Goal: Task Accomplishment & Management: Complete application form

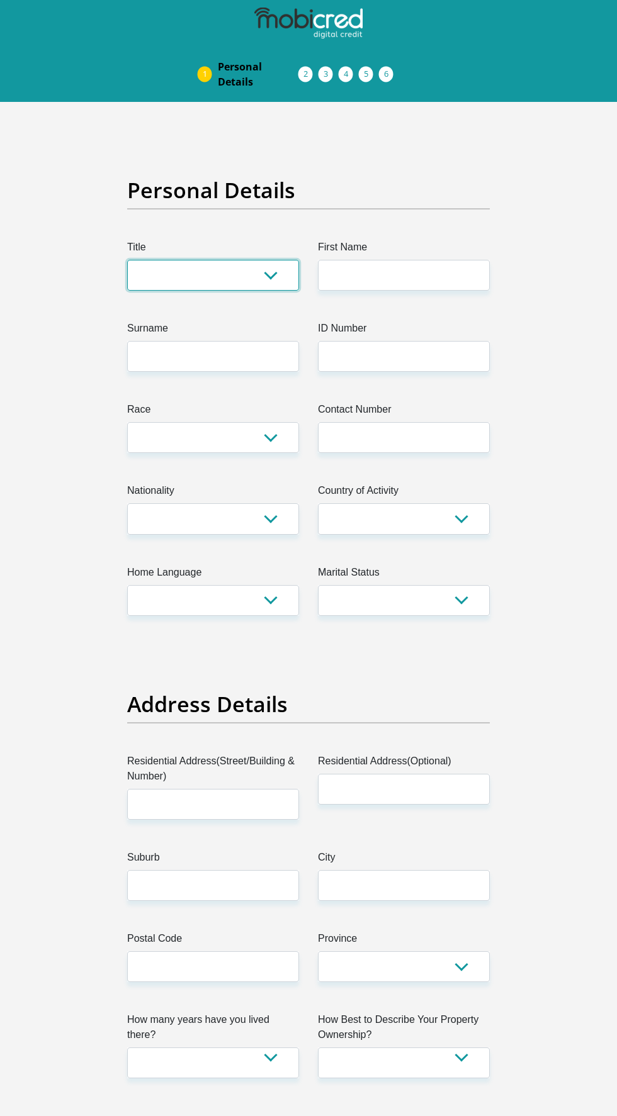
click at [244, 262] on select "Mr Ms Mrs Dr [PERSON_NAME]" at bounding box center [213, 275] width 172 height 31
select select "Ms"
click at [413, 266] on input "First Name" at bounding box center [404, 275] width 172 height 31
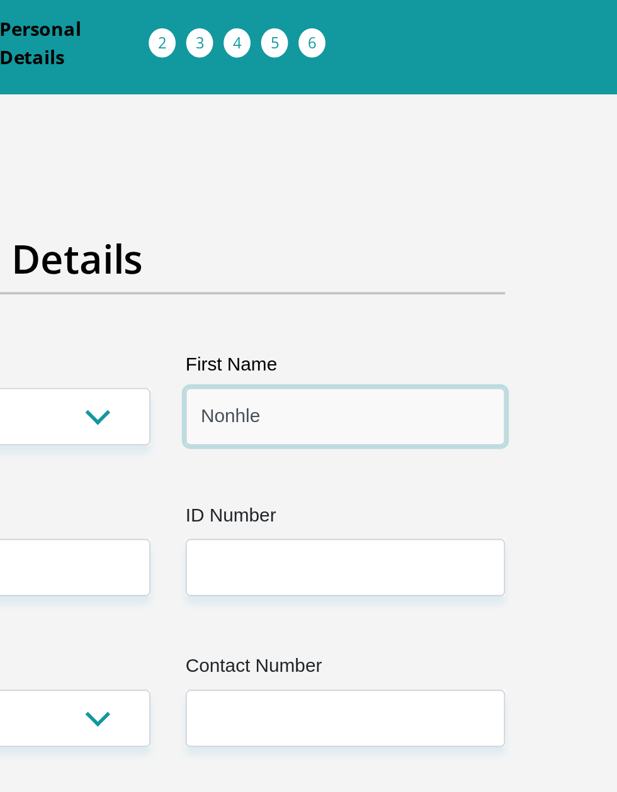
type input "Nonhle"
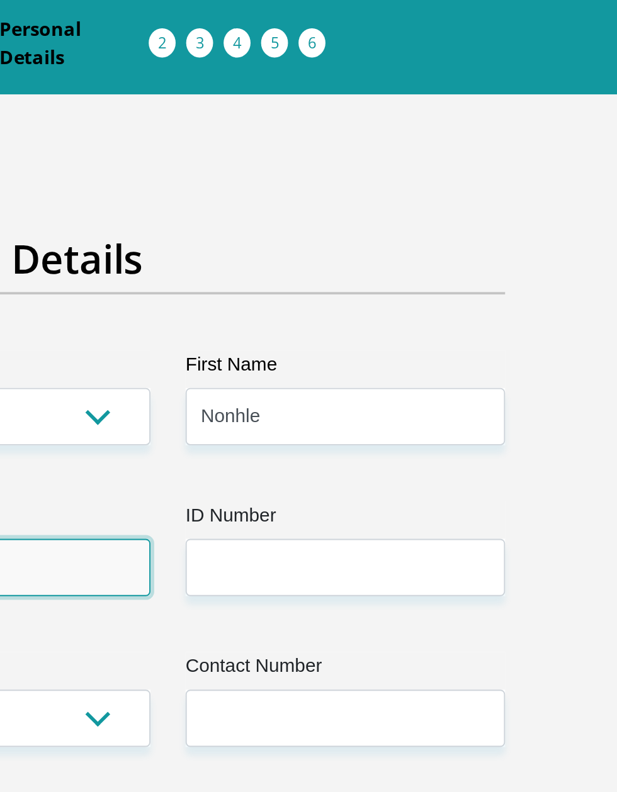
click at [278, 347] on input "Surname" at bounding box center [213, 356] width 172 height 31
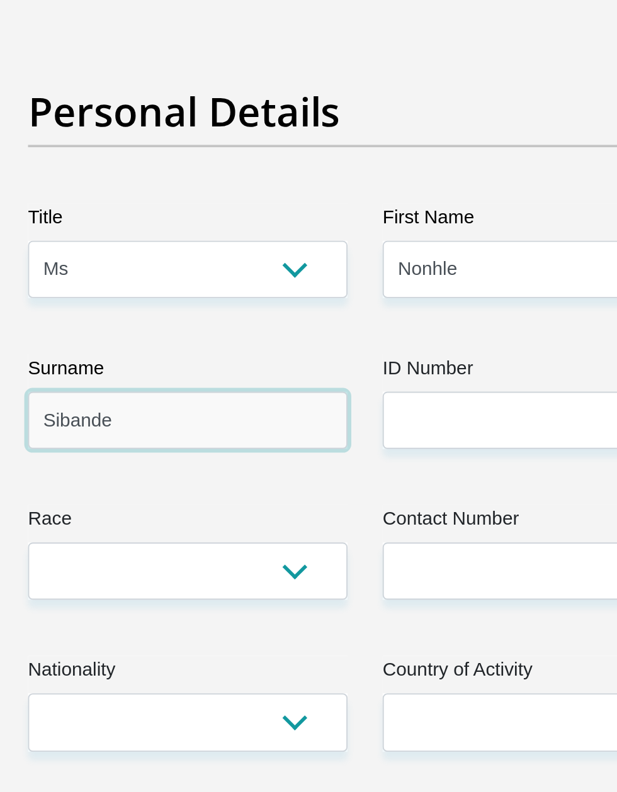
type input "Sibande"
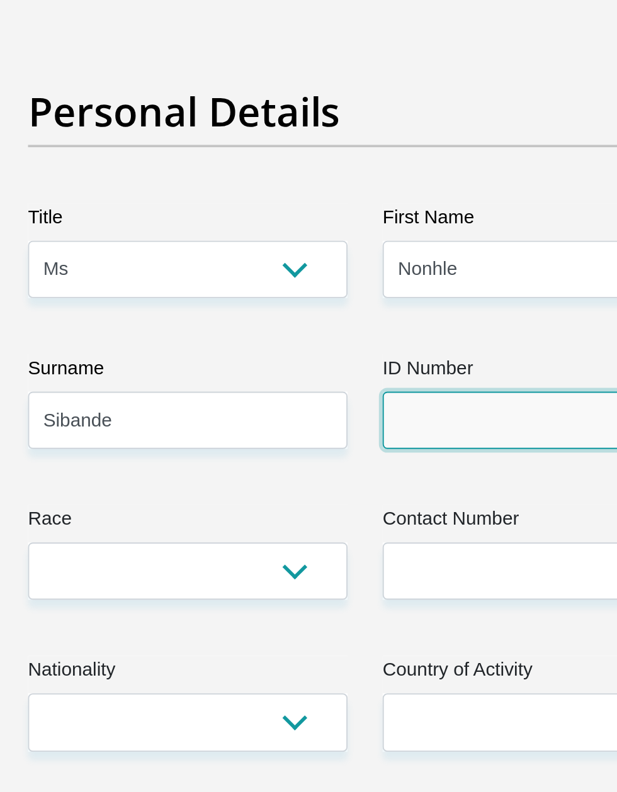
click at [366, 345] on input "ID Number" at bounding box center [404, 356] width 172 height 31
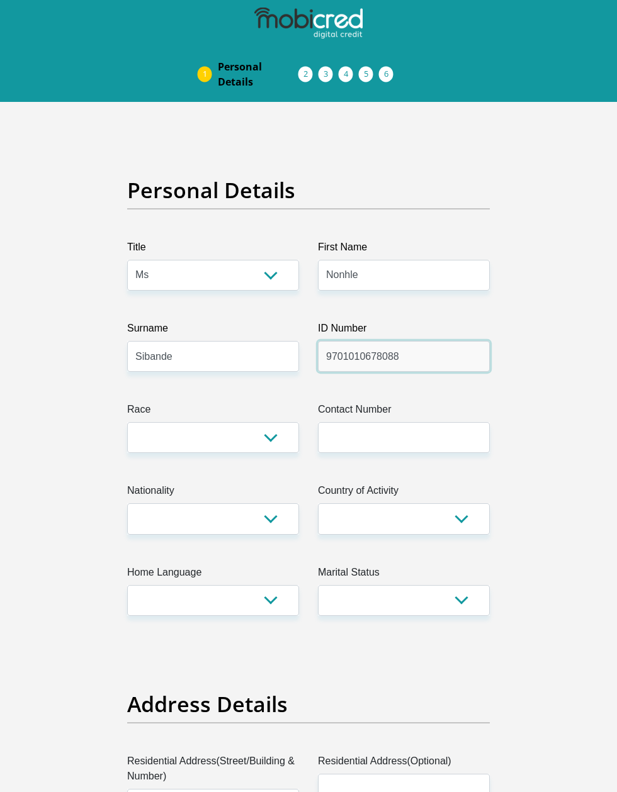
type input "9701010678088"
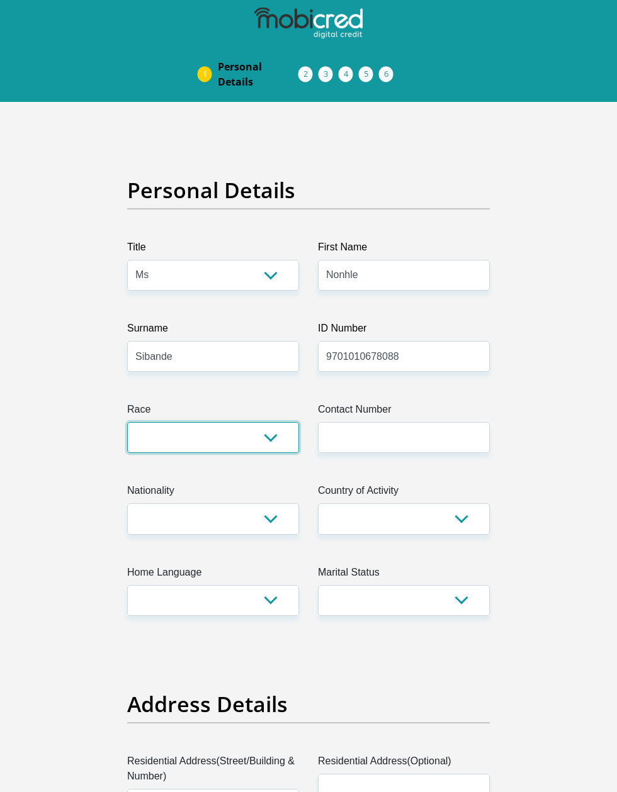
click at [197, 423] on select "Black Coloured Indian White Other" at bounding box center [213, 437] width 172 height 31
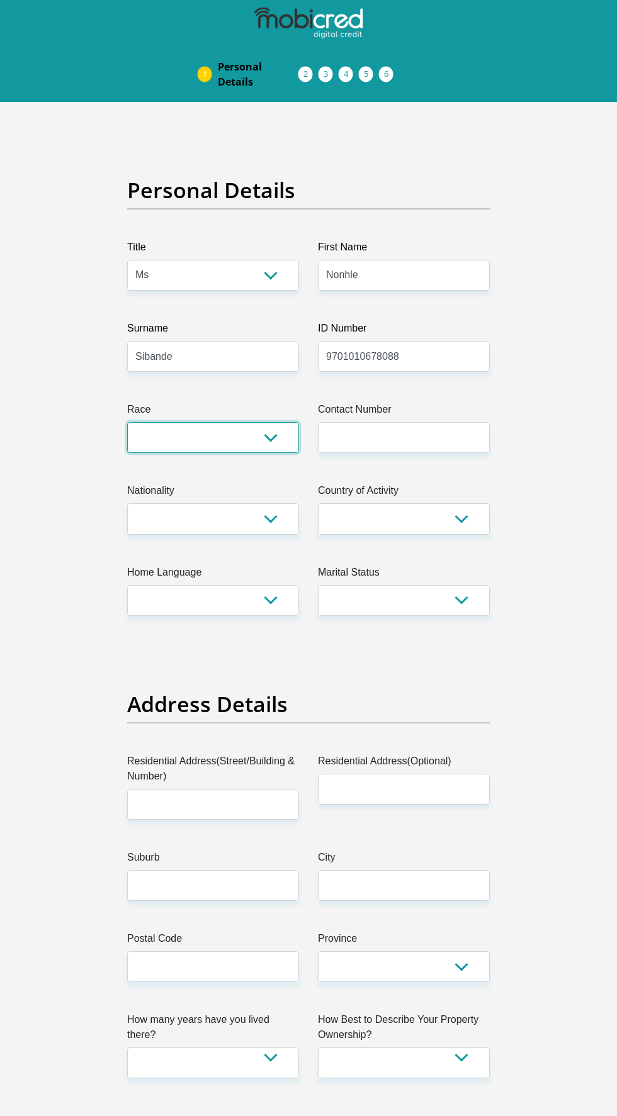
select select "4"
click at [405, 427] on input "Contact Number" at bounding box center [404, 437] width 172 height 31
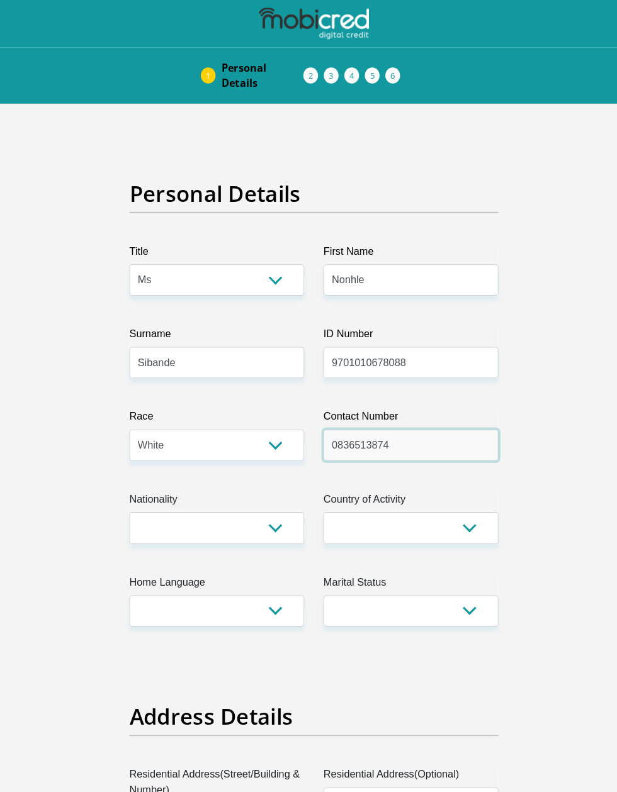
type input "0836513874"
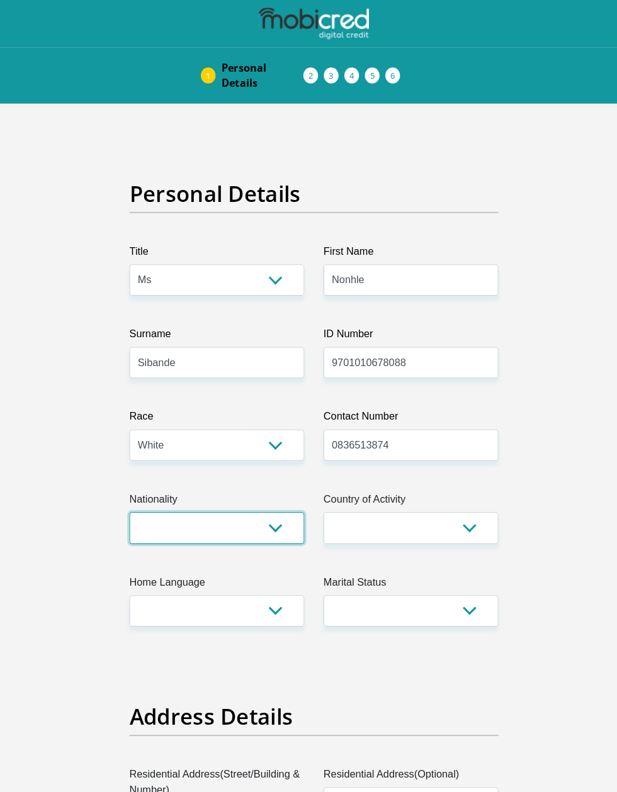
click at [245, 503] on select "[GEOGRAPHIC_DATA] [GEOGRAPHIC_DATA] [GEOGRAPHIC_DATA] [GEOGRAPHIC_DATA] [GEOGRA…" at bounding box center [213, 518] width 172 height 31
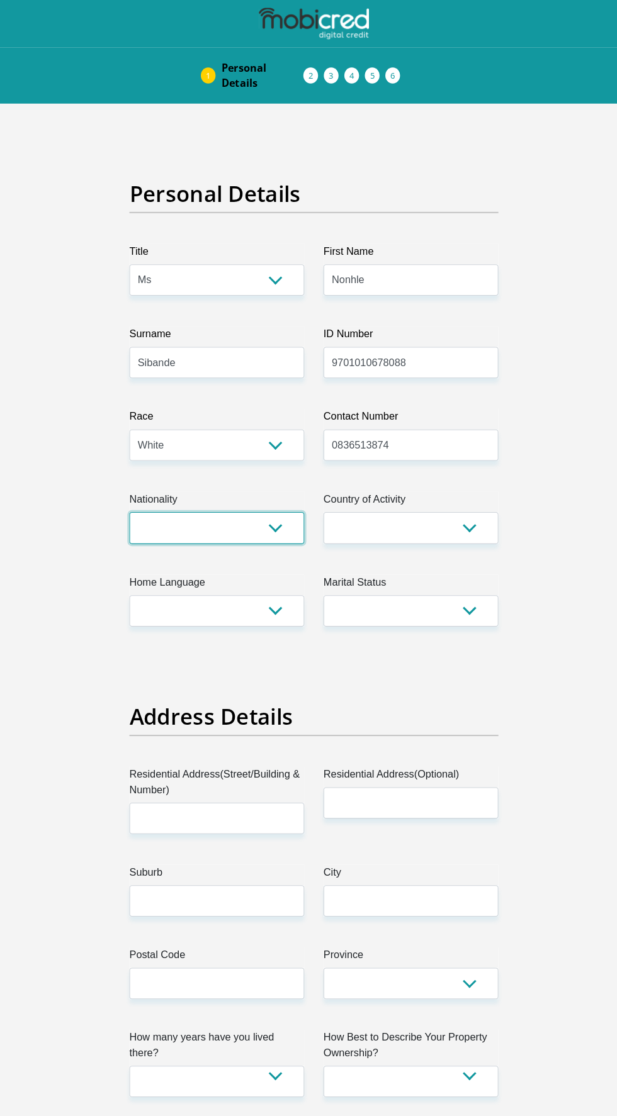
select select "ZAF"
click at [421, 503] on select "[GEOGRAPHIC_DATA] [GEOGRAPHIC_DATA] [GEOGRAPHIC_DATA] [GEOGRAPHIC_DATA] [GEOGRA…" at bounding box center [404, 518] width 172 height 31
select select "AFG"
click at [250, 590] on select "Afrikaans English Sepedi South Ndebele Southern Sotho Swati Tsonga Tswana Venda…" at bounding box center [213, 600] width 172 height 31
select select "eng"
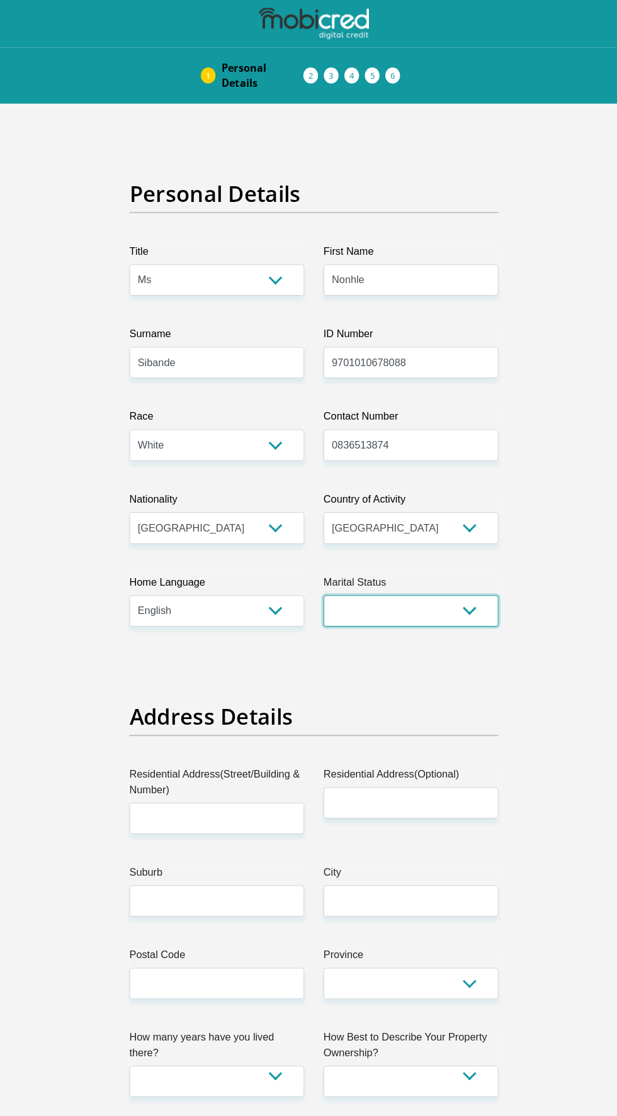
click at [417, 585] on select "Married ANC Single Divorced Widowed Married COP or Customary Law" at bounding box center [404, 600] width 172 height 31
select select "2"
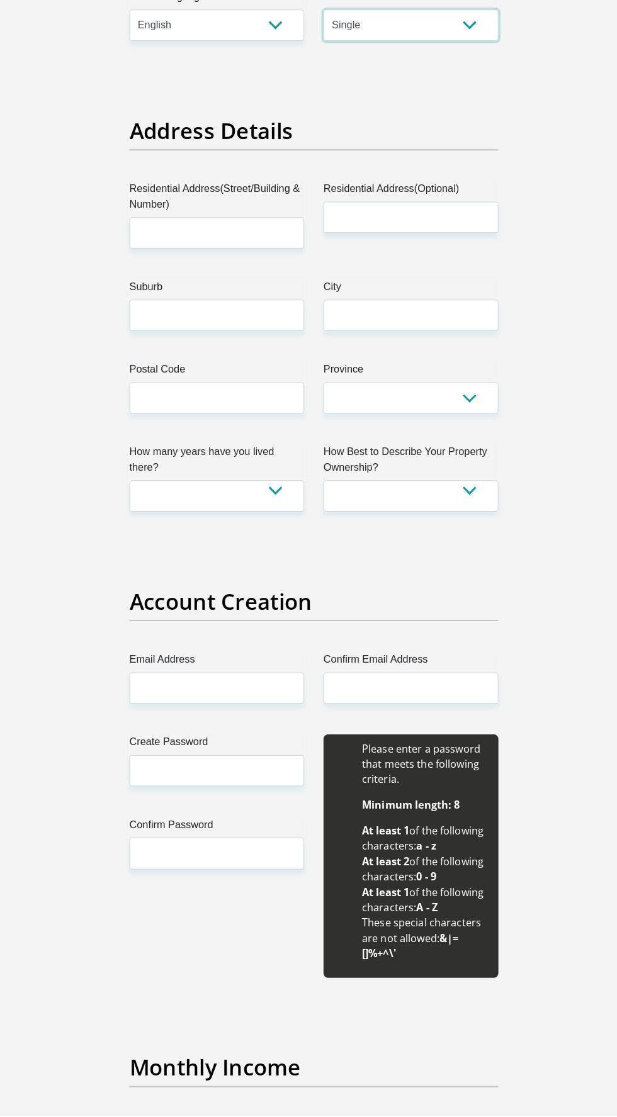
scroll to position [563, 0]
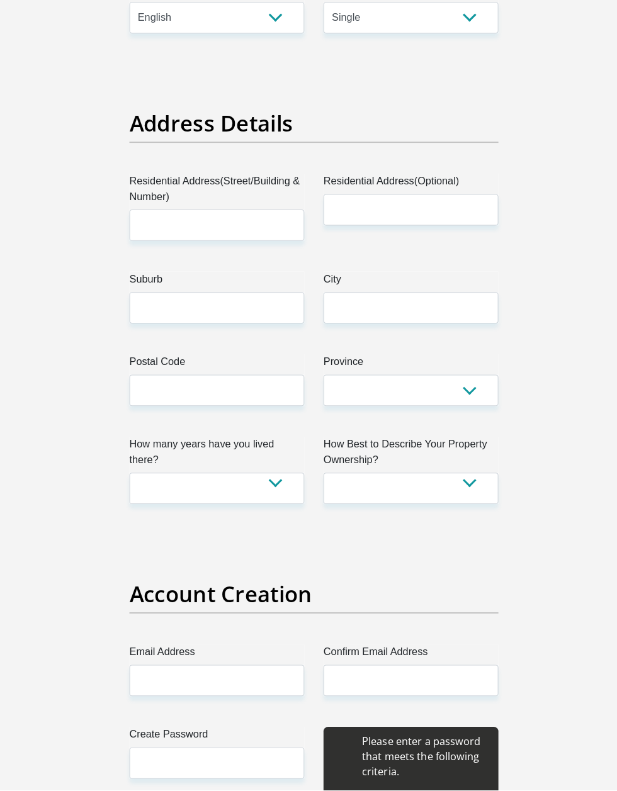
scroll to position [967, 0]
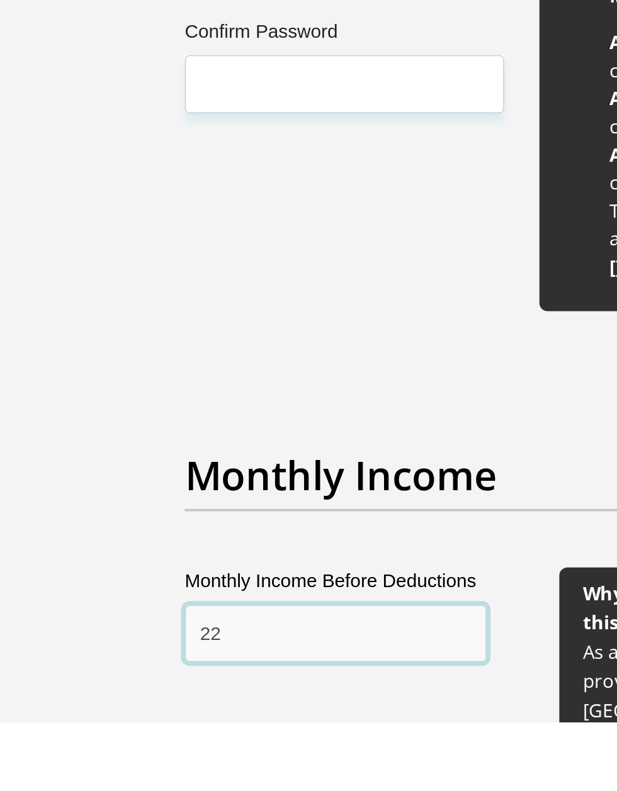
type input "2"
type input "21222"
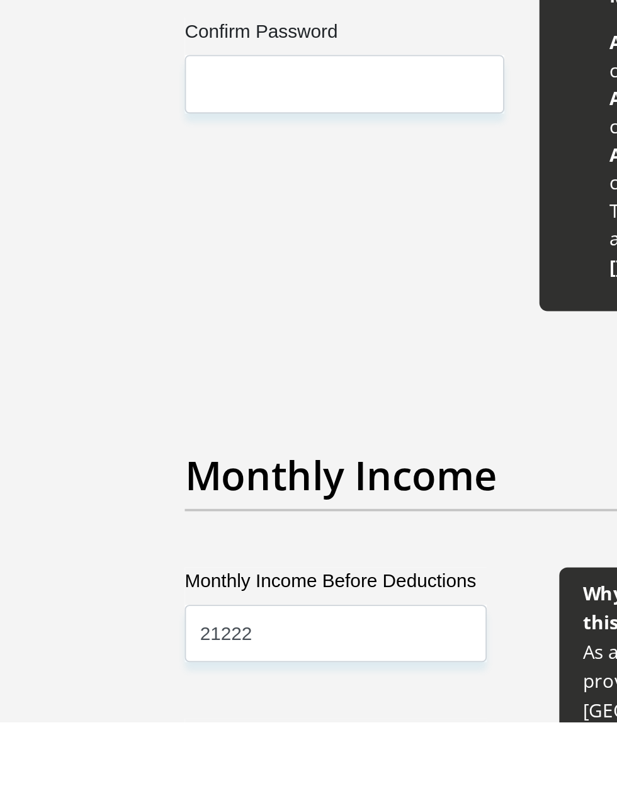
type input "20000"
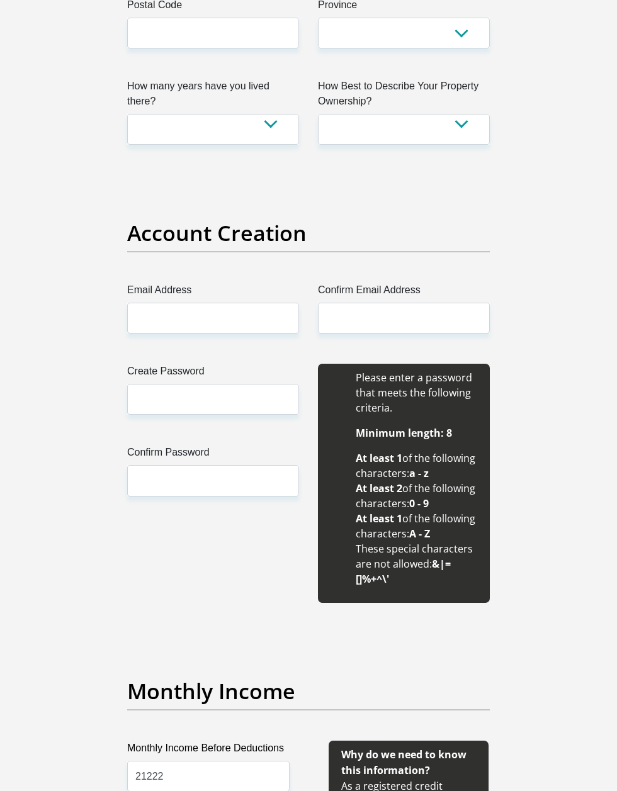
type input "1500"
click at [259, 303] on input "Email Address" at bounding box center [213, 318] width 172 height 31
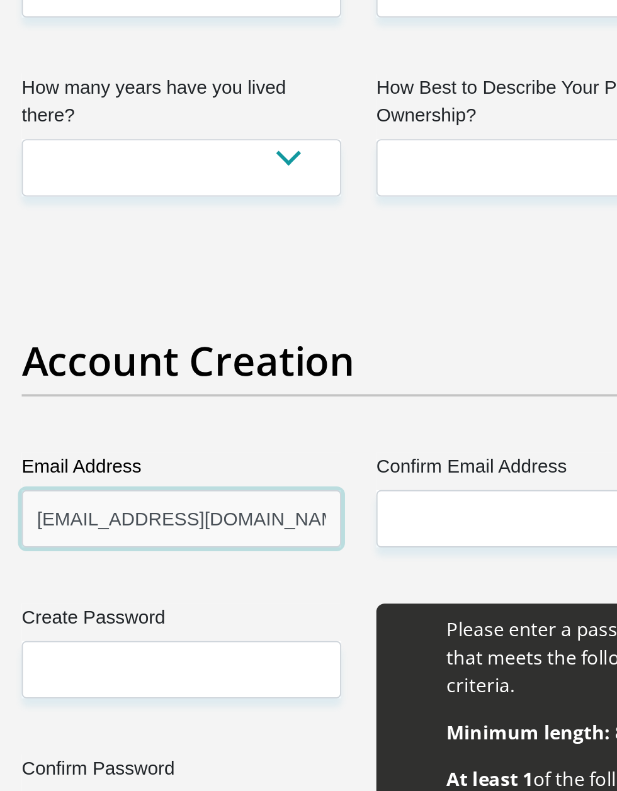
type input "[EMAIL_ADDRESS][DOMAIN_NAME]"
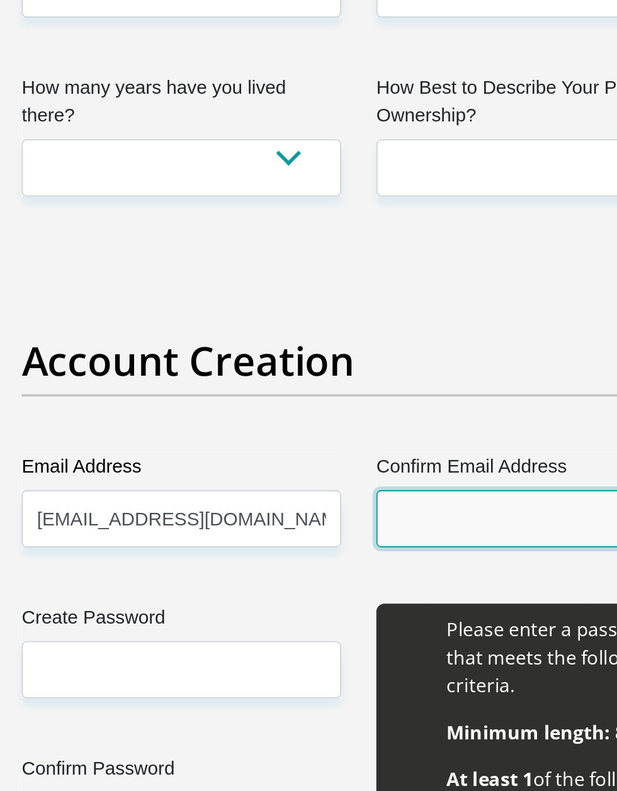
click at [366, 303] on input "Confirm Email Address" at bounding box center [404, 318] width 172 height 31
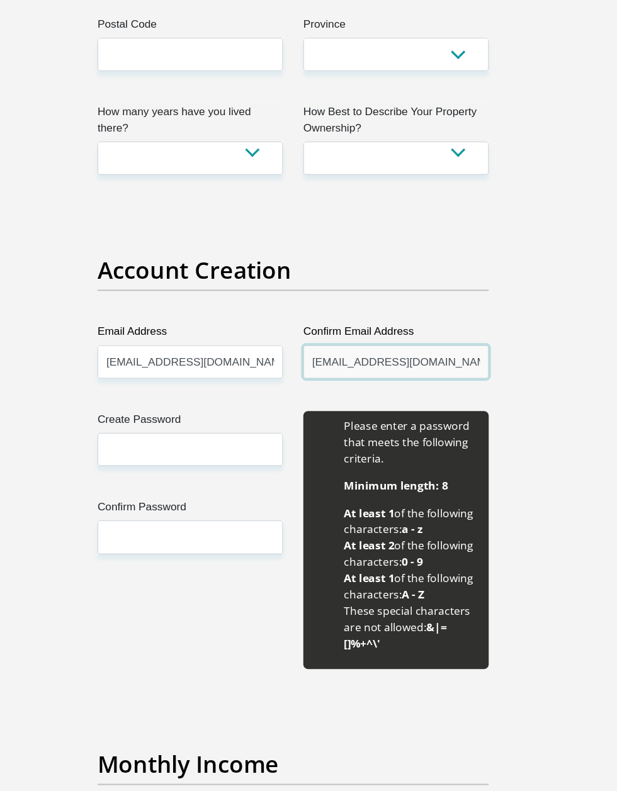
scroll to position [911, 0]
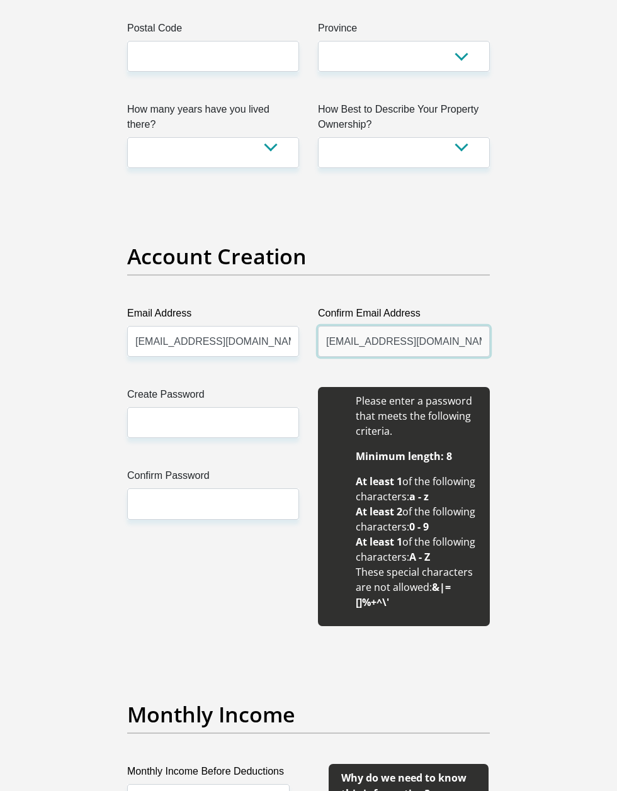
type input "[EMAIL_ADDRESS][DOMAIN_NAME]"
click at [199, 407] on input "Create Password" at bounding box center [213, 422] width 172 height 31
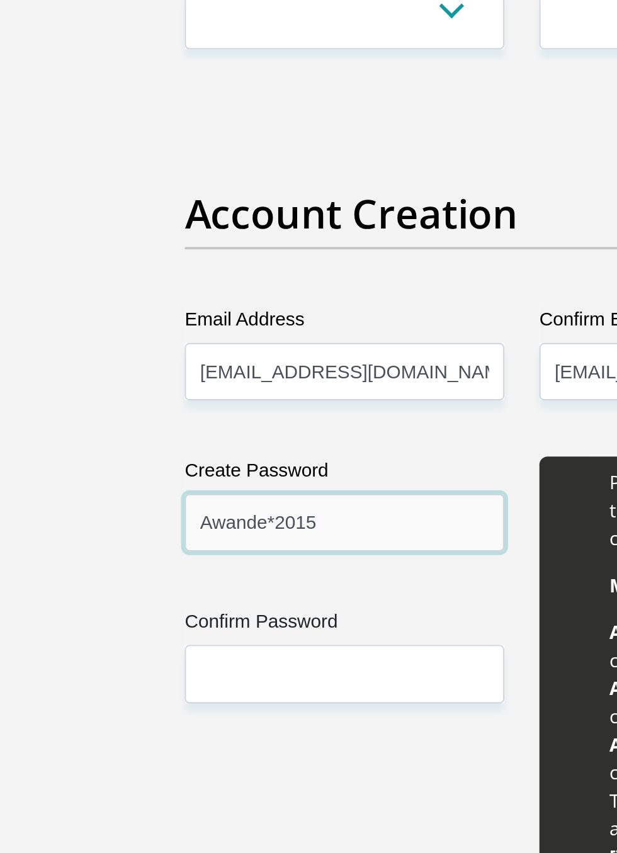
type input "Awande*2015"
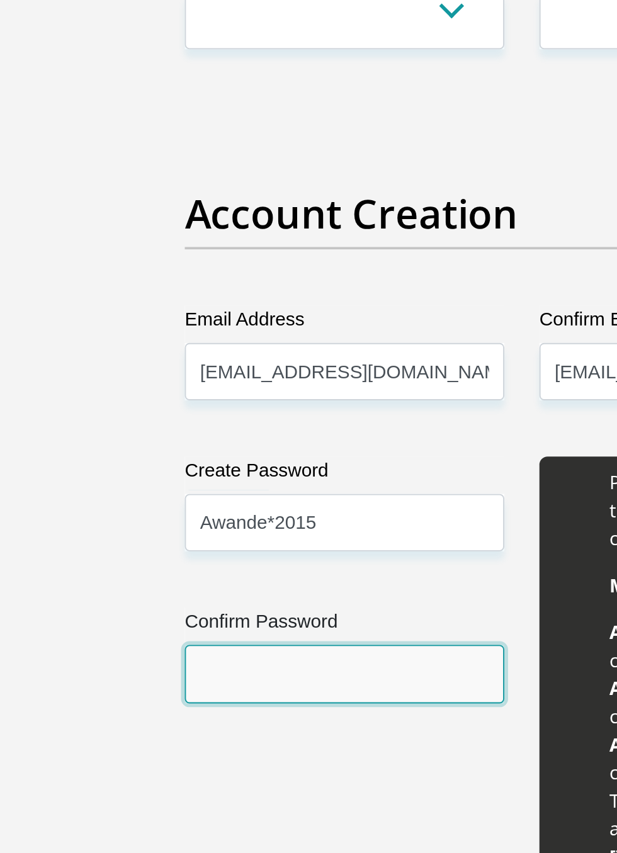
click at [202, 488] on input "Confirm Password" at bounding box center [213, 503] width 172 height 31
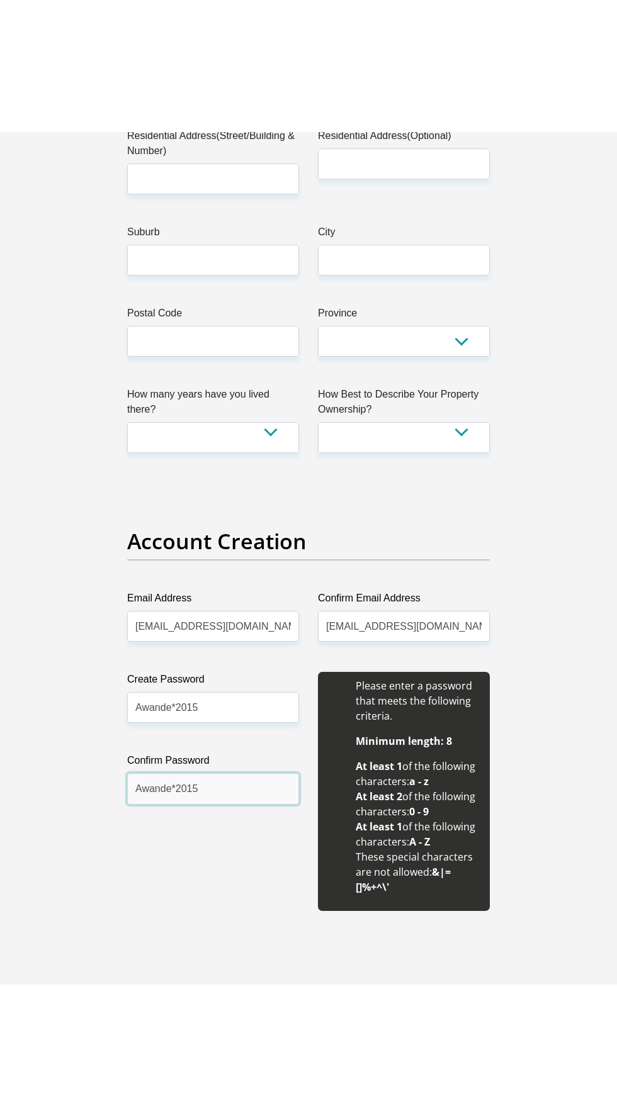
scroll to position [749, 0]
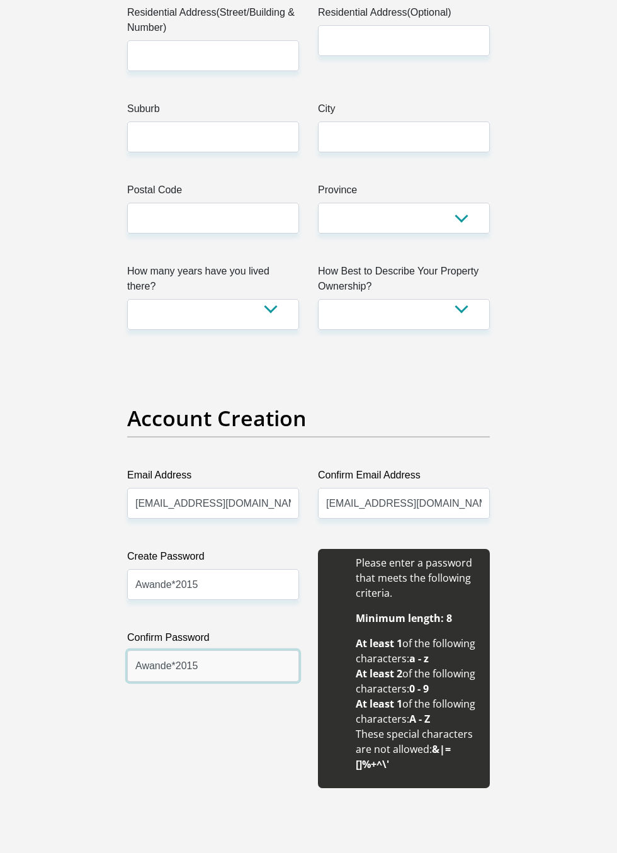
type input "Awande*2015"
click at [435, 299] on select "Owned Rented Family Owned Company Dwelling" at bounding box center [404, 314] width 172 height 31
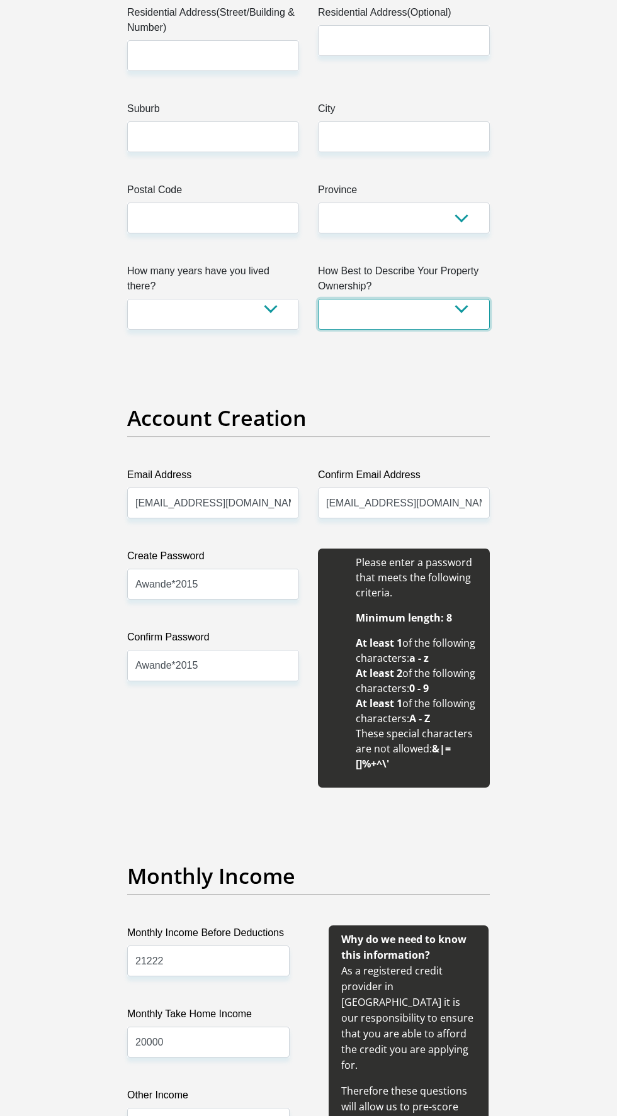
select select "parents"
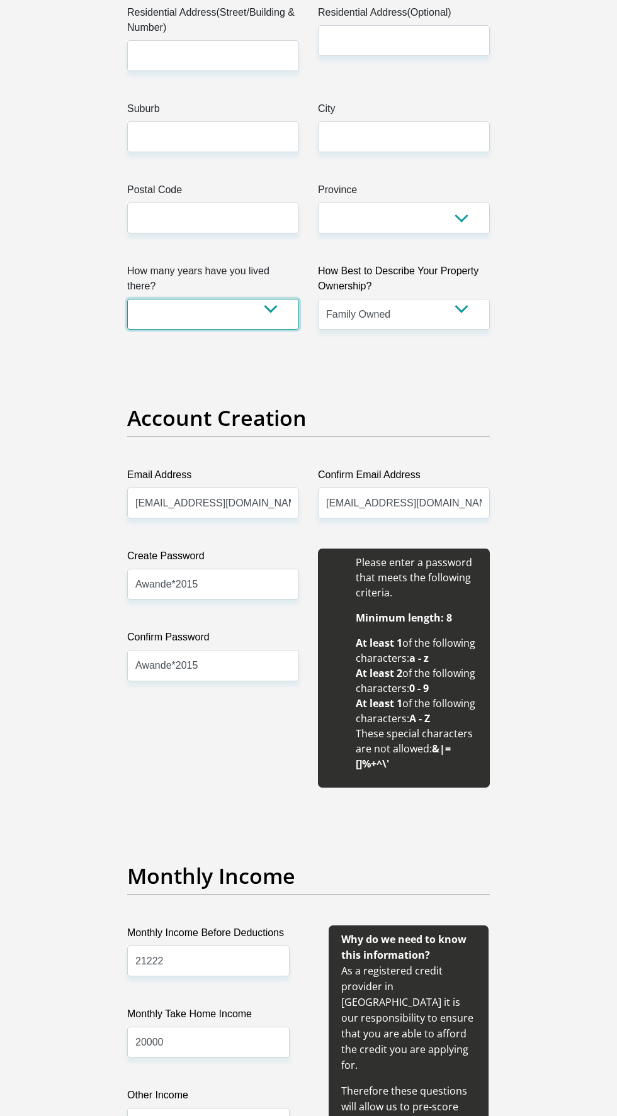
click at [233, 299] on select "less than 1 year 1-3 years 3-5 years 5+ years" at bounding box center [213, 314] width 172 height 31
select select "5"
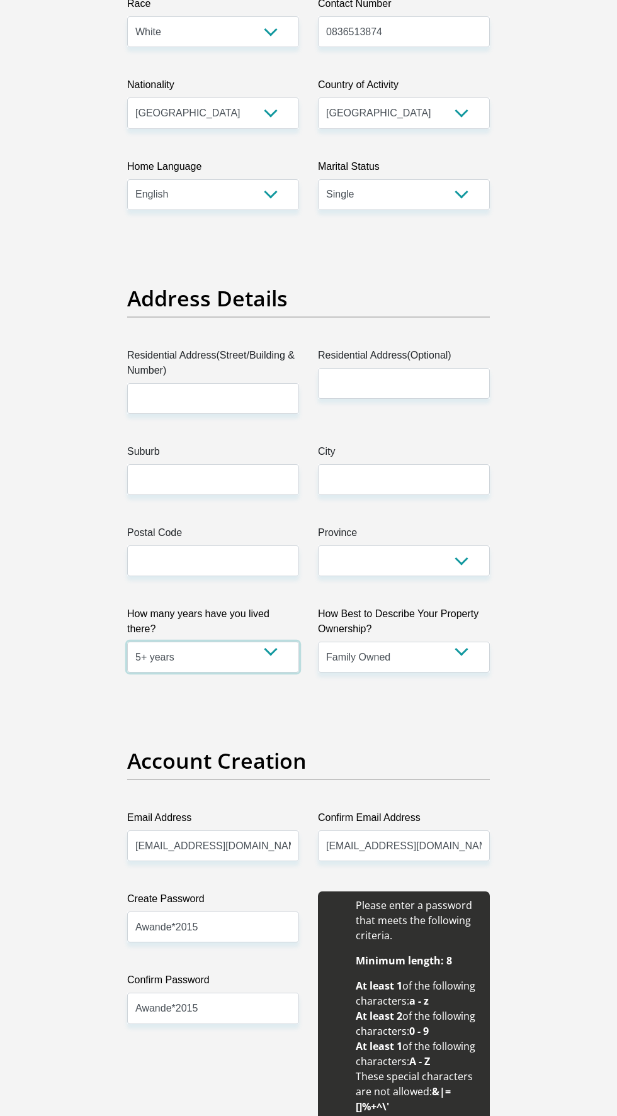
scroll to position [374, 0]
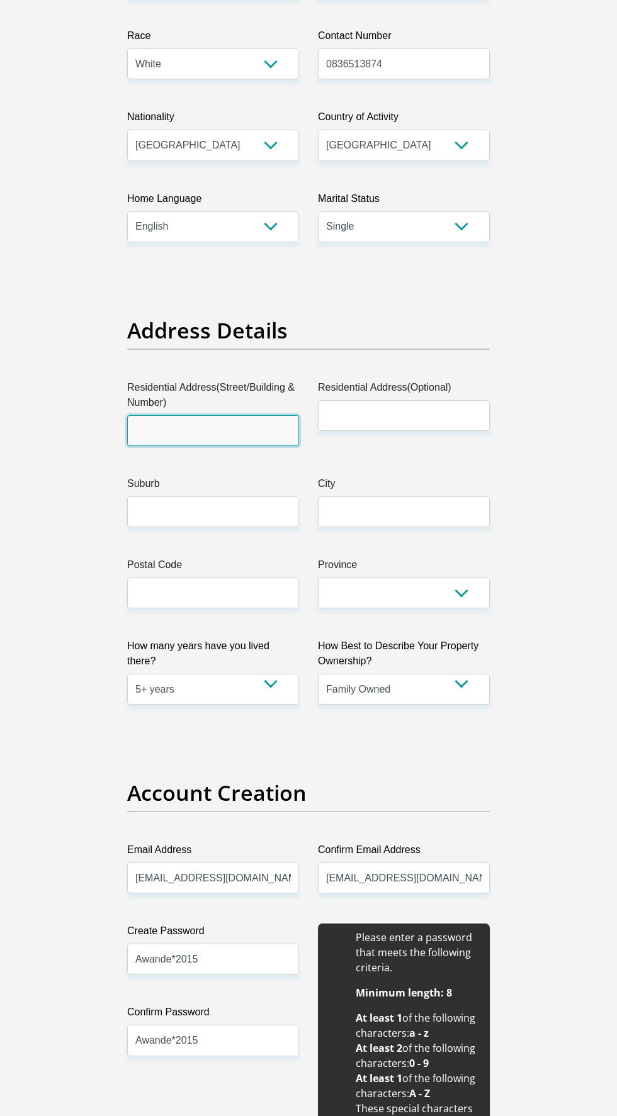
click at [227, 415] on input "Residential Address(Street/Building & Number)" at bounding box center [213, 430] width 172 height 31
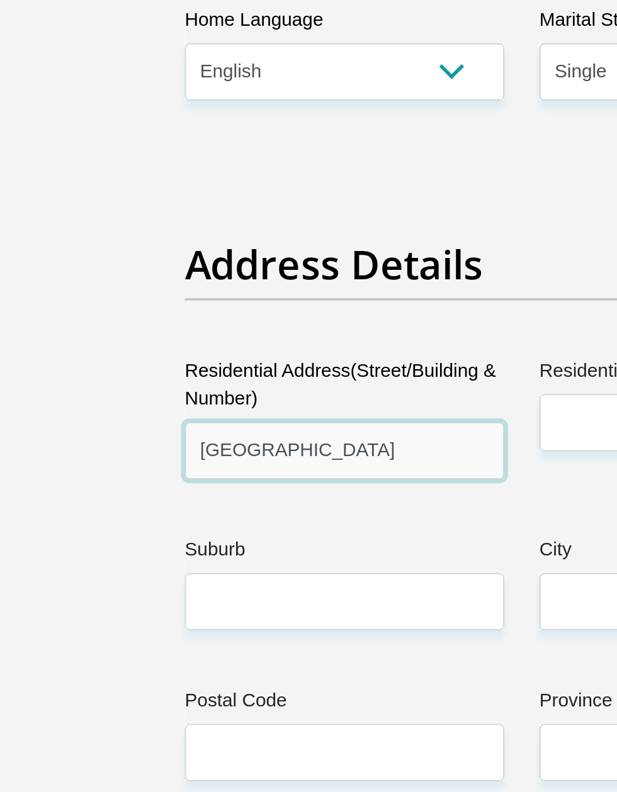
type input "[GEOGRAPHIC_DATA]"
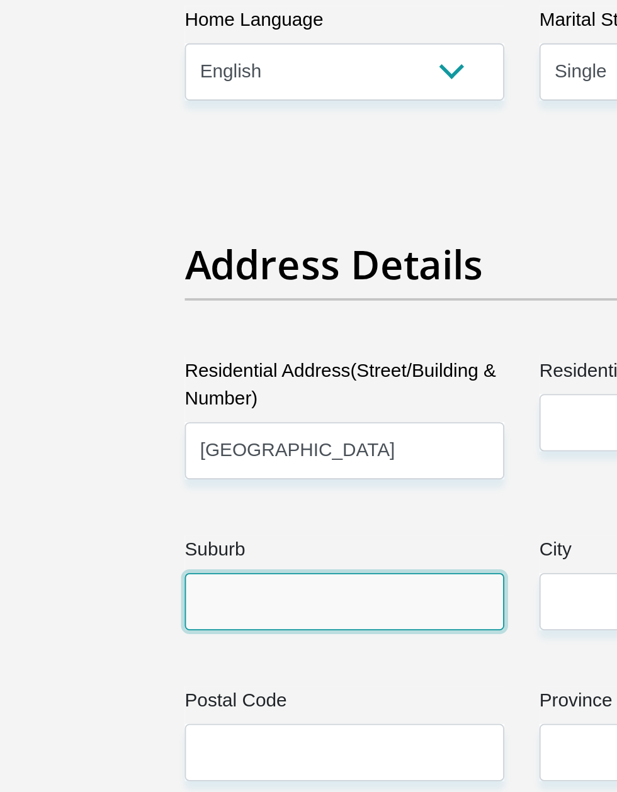
click at [201, 497] on input "Suburb" at bounding box center [213, 512] width 172 height 31
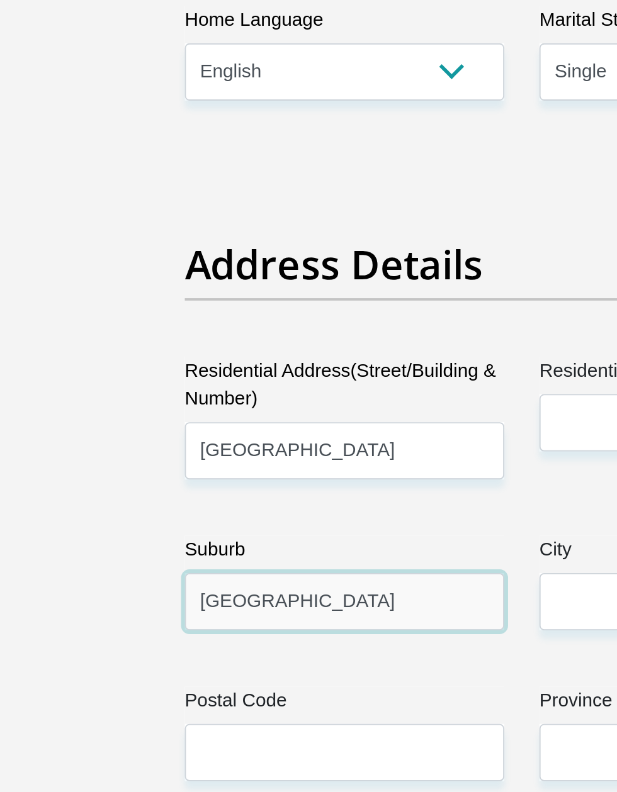
type input "[GEOGRAPHIC_DATA]"
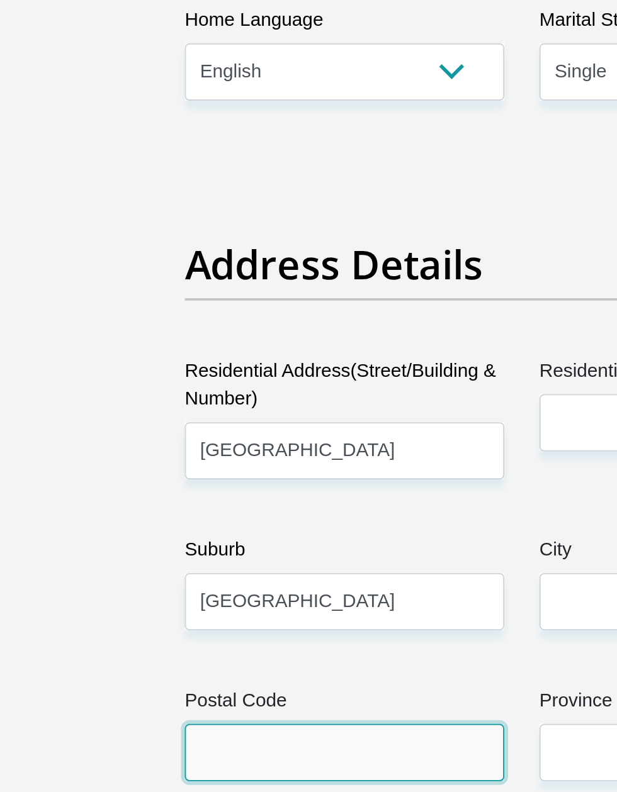
click at [216, 578] on input "Postal Code" at bounding box center [213, 593] width 172 height 31
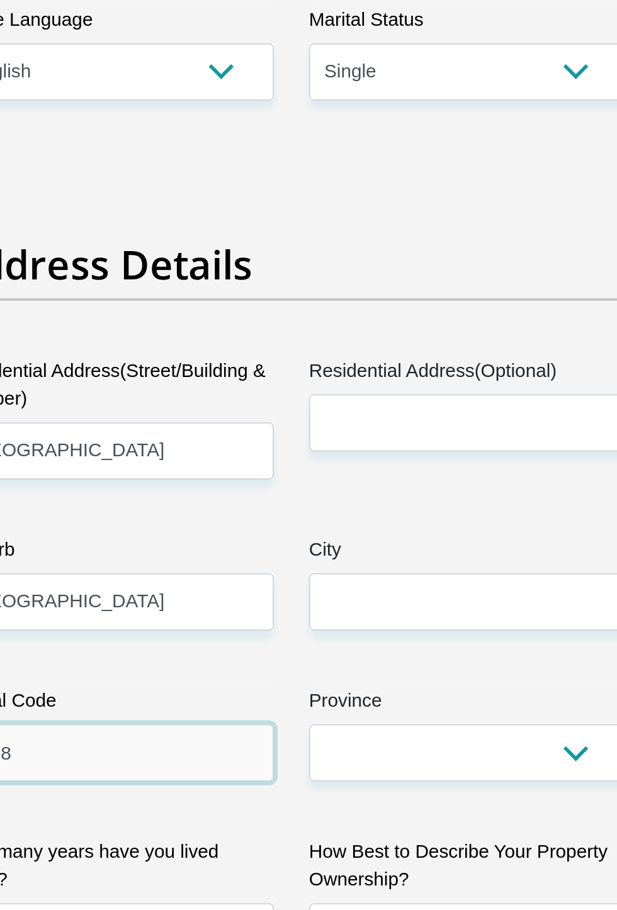
type input "2188"
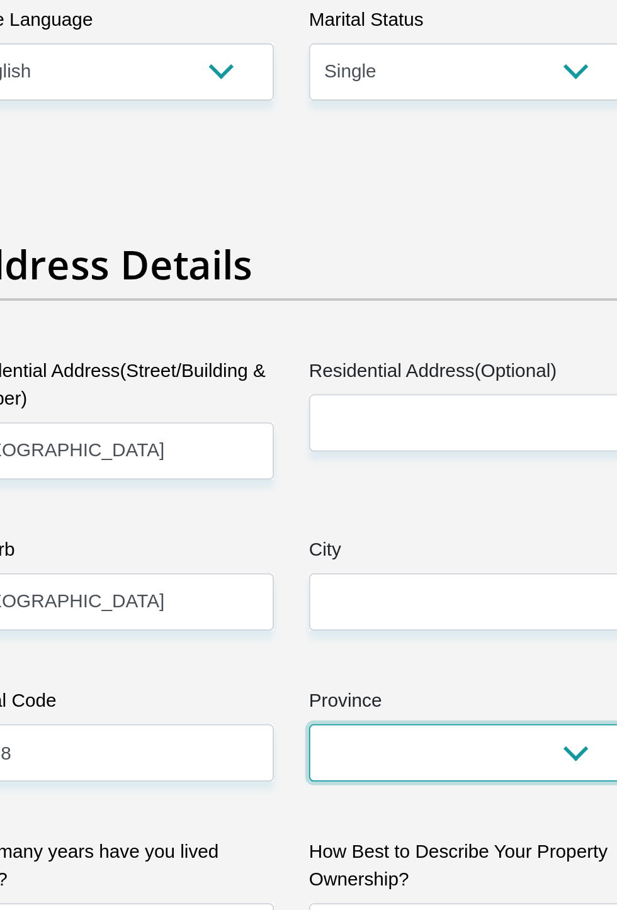
click at [402, 578] on select "Eastern Cape Free State [GEOGRAPHIC_DATA] [GEOGRAPHIC_DATA][DATE] [GEOGRAPHIC_D…" at bounding box center [404, 593] width 172 height 31
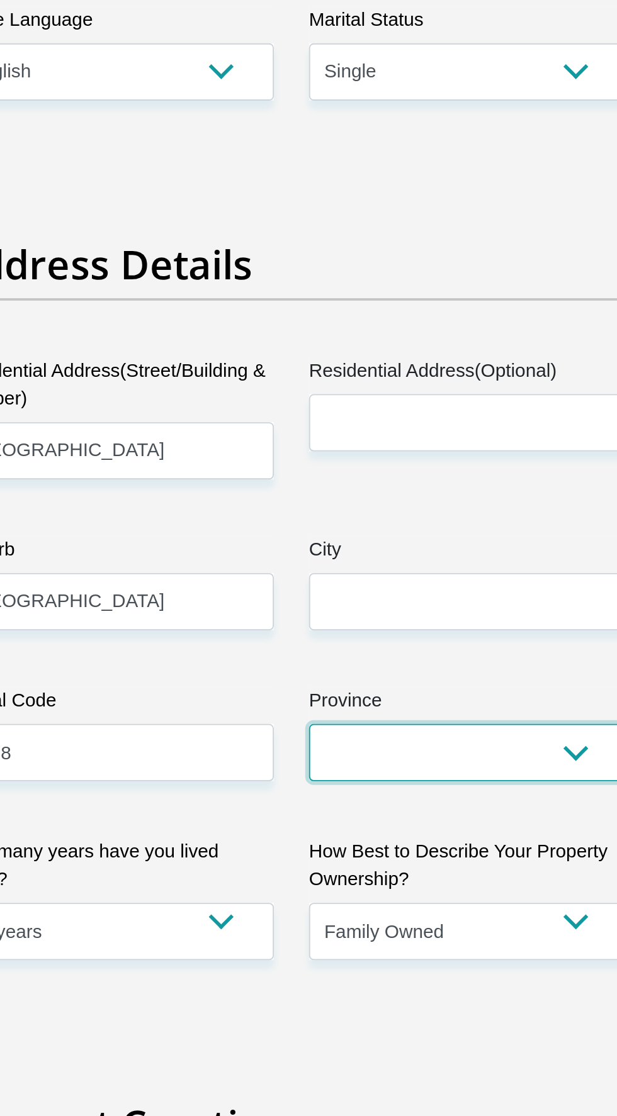
select select "Gauteng"
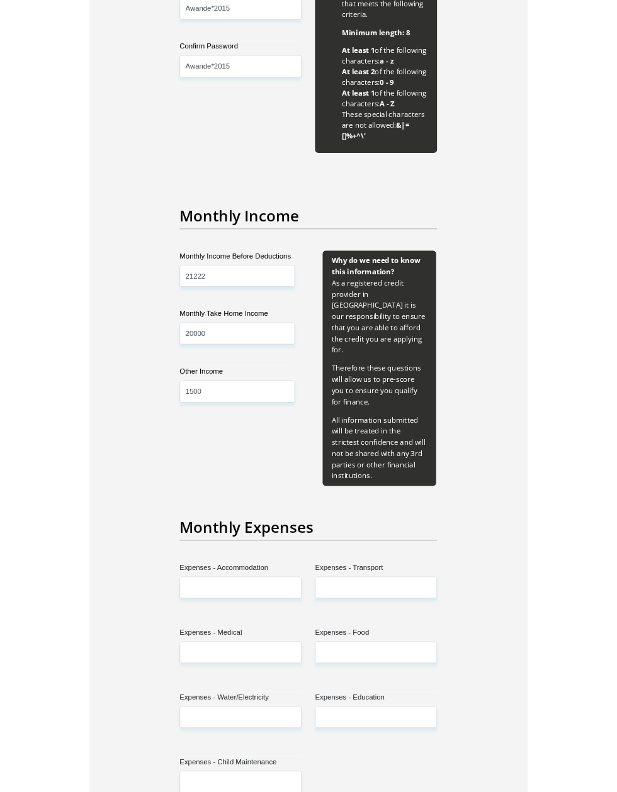
scroll to position [1333, 0]
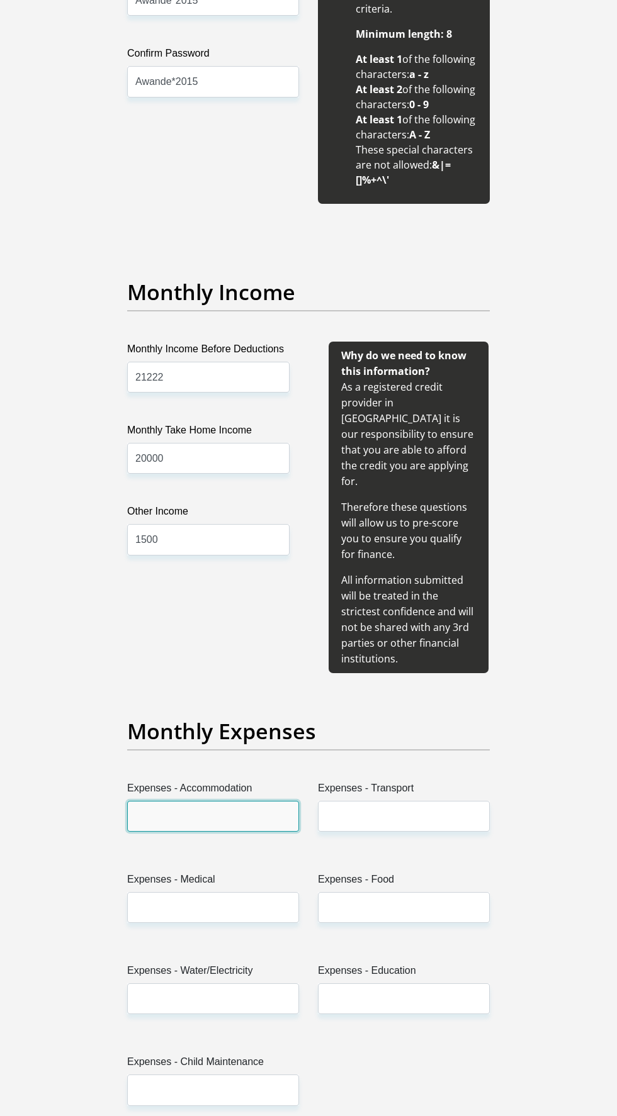
click at [247, 801] on input "Expenses - Accommodation" at bounding box center [213, 816] width 172 height 31
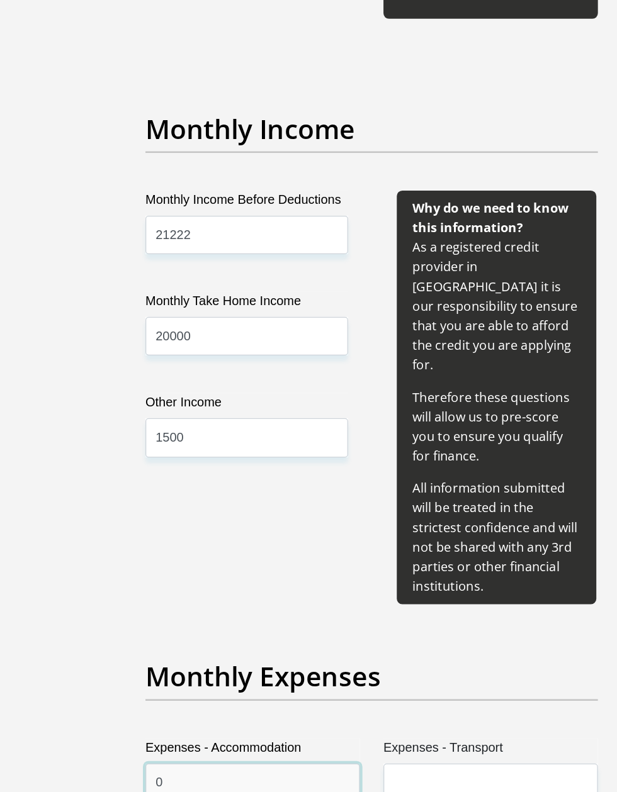
scroll to position [1378, 0]
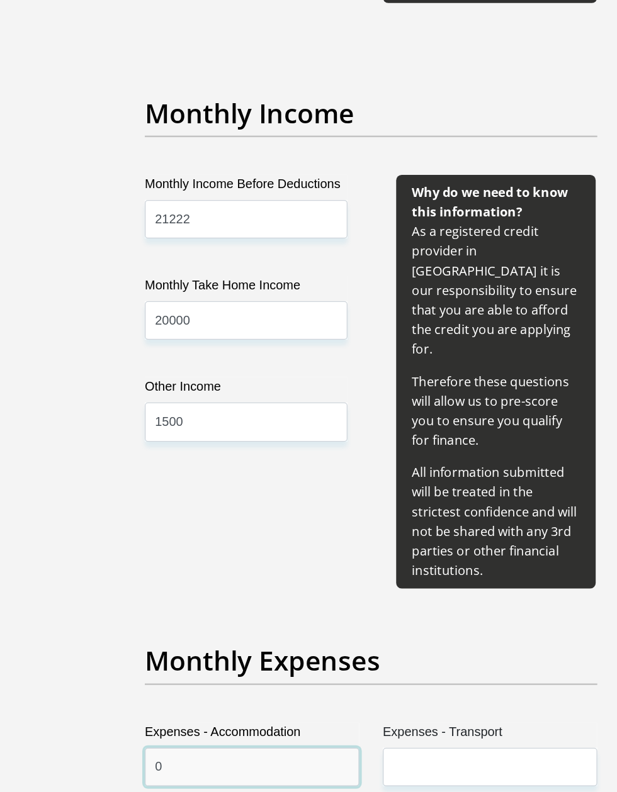
type input "0"
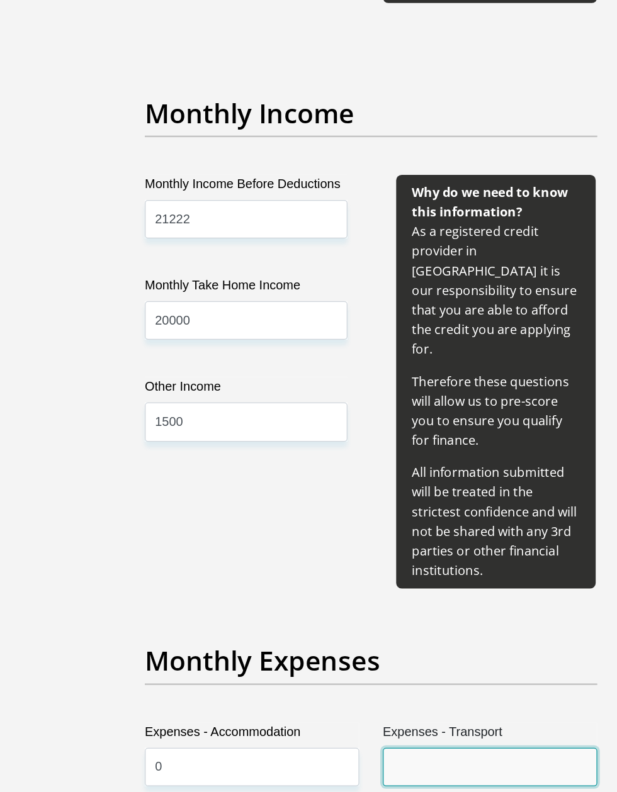
click at [410, 756] on input "Expenses - Transport" at bounding box center [404, 771] width 172 height 31
type input "1000"
type input "1500"
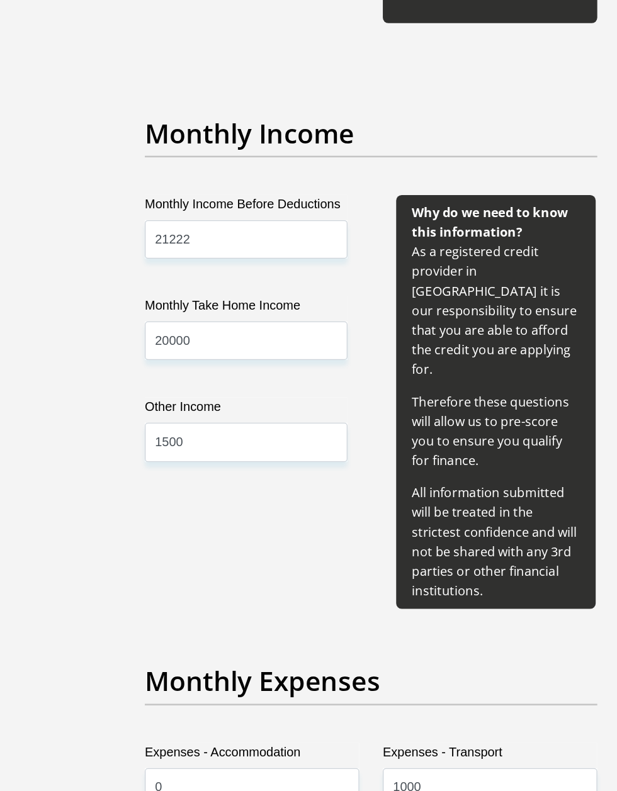
type input "2000"
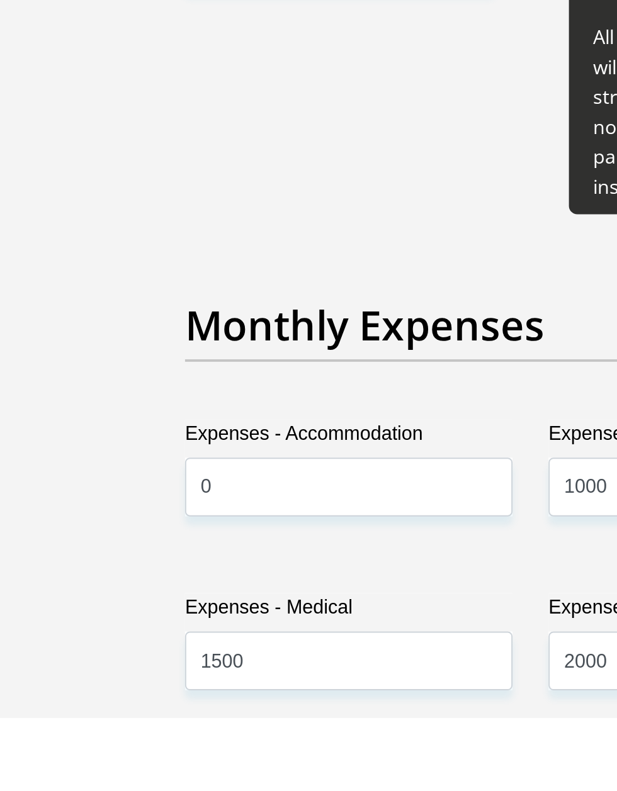
scroll to position [1480, 0]
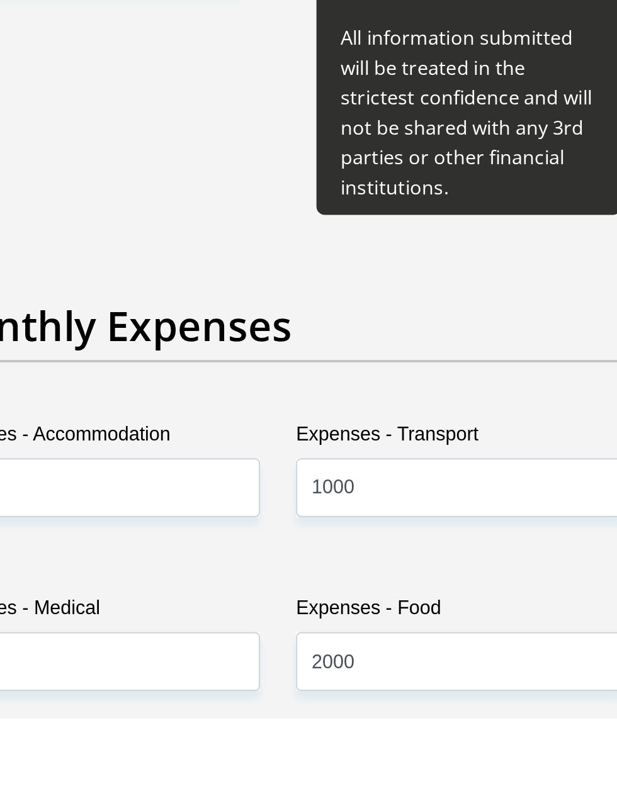
type input "5000"
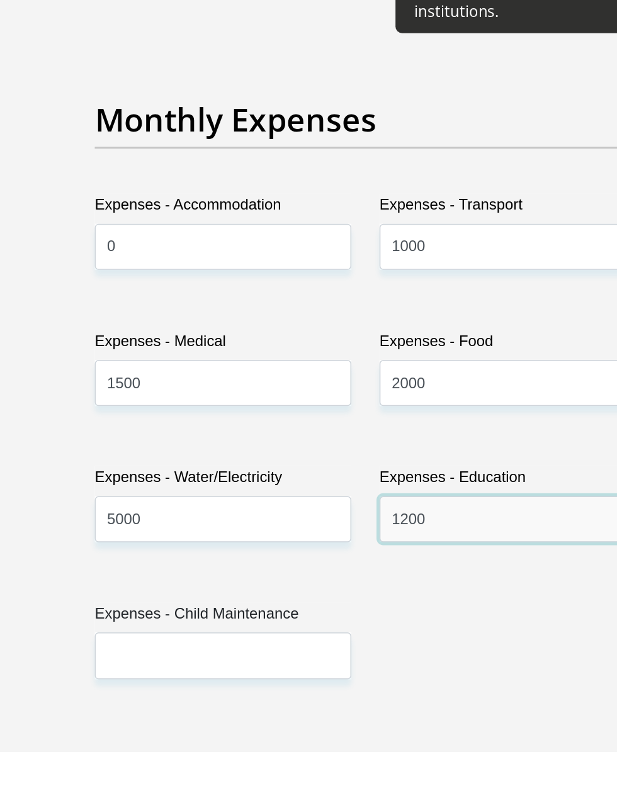
type input "1200"
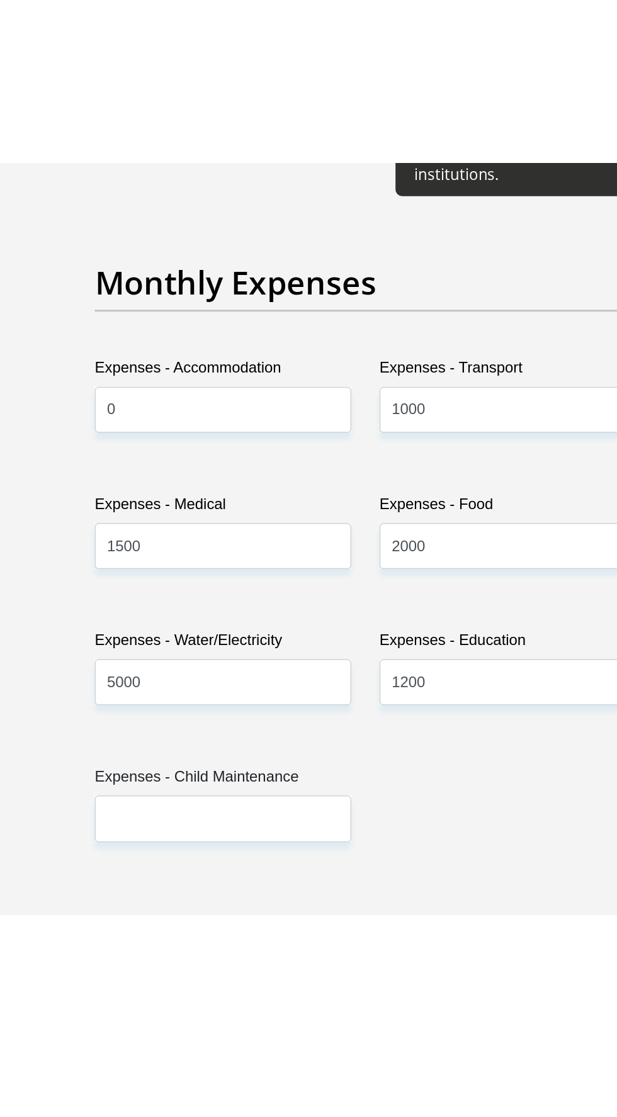
scroll to position [1697, 0]
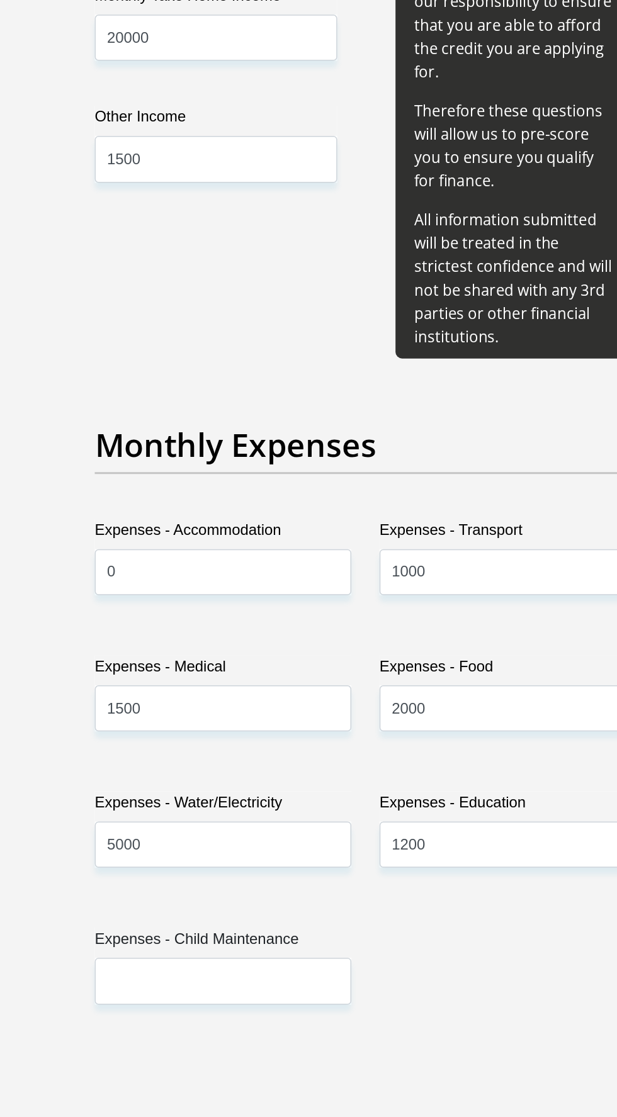
select select "14"
click at [396, 900] on select "College/Lecturer Craft Seller Creative Driver Executive Farmer Forces - Non Com…" at bounding box center [404, 915] width 172 height 31
select select "Self-Employed"
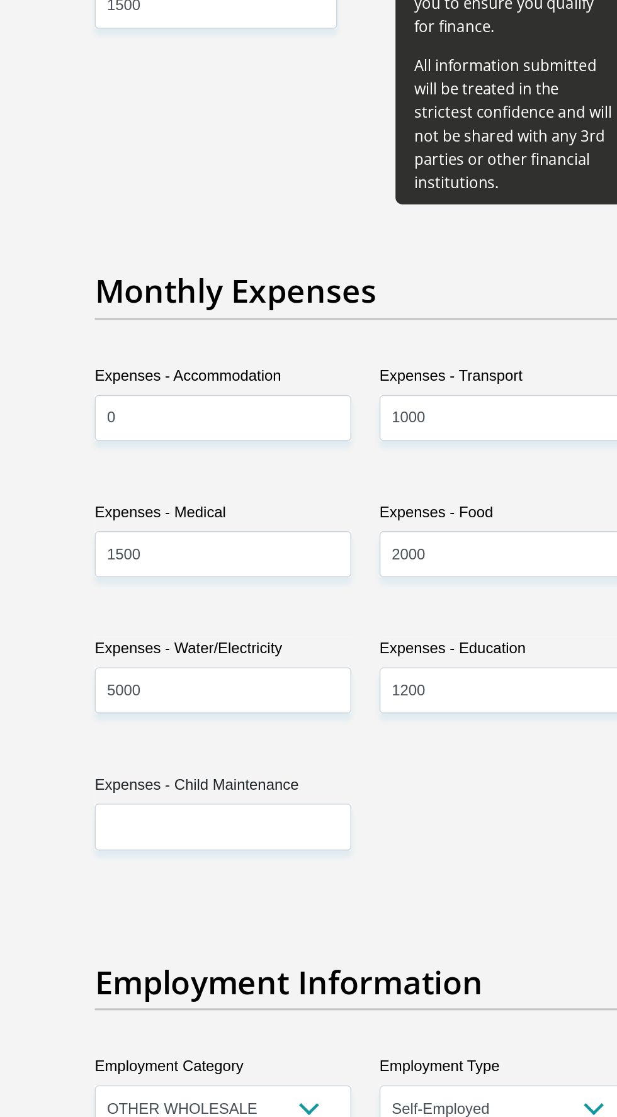
click at [270, 982] on input "Employer's Name" at bounding box center [213, 997] width 172 height 31
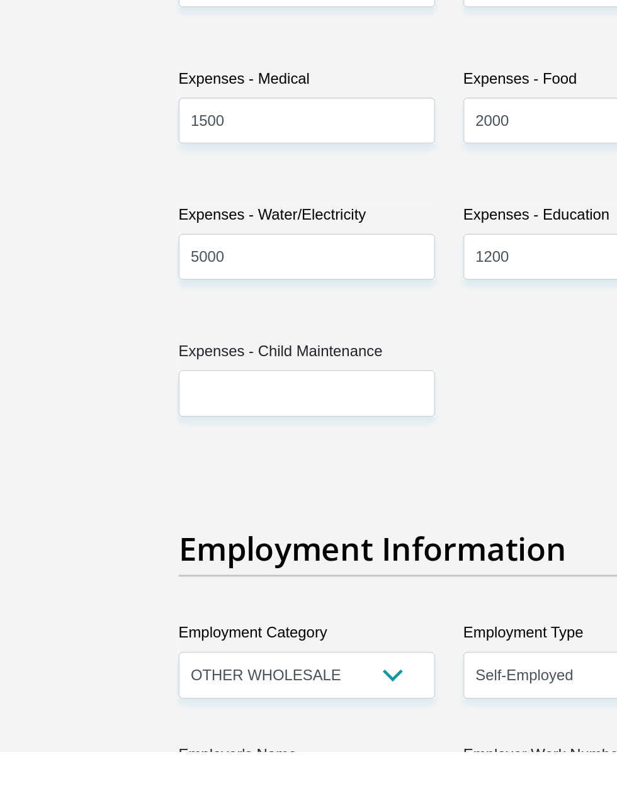
scroll to position [1894, 0]
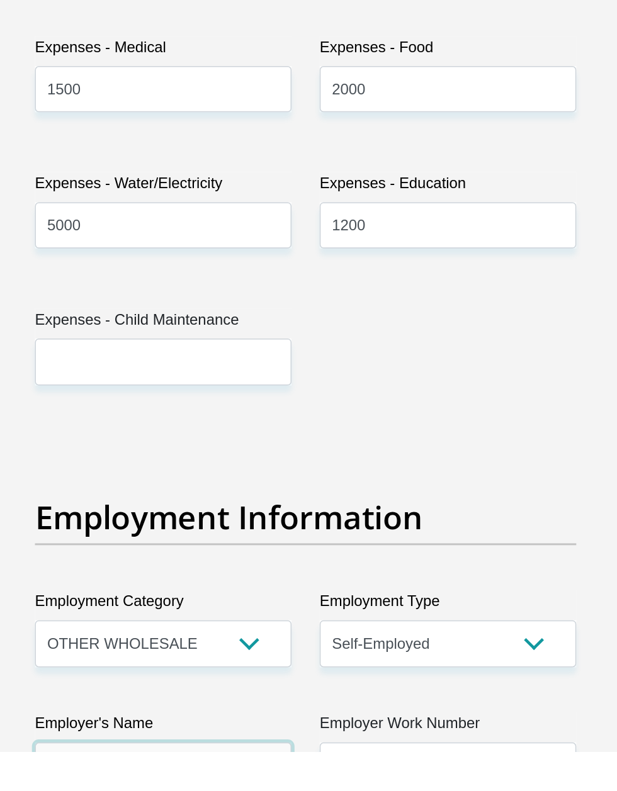
type input "Self"
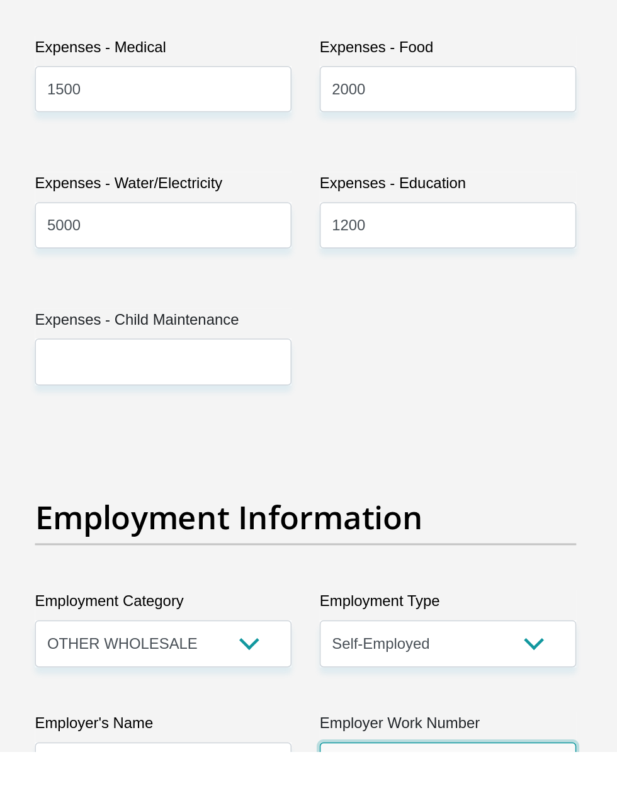
click at [441, 785] on input "Employer Work Number" at bounding box center [404, 800] width 172 height 31
type input "0790787914"
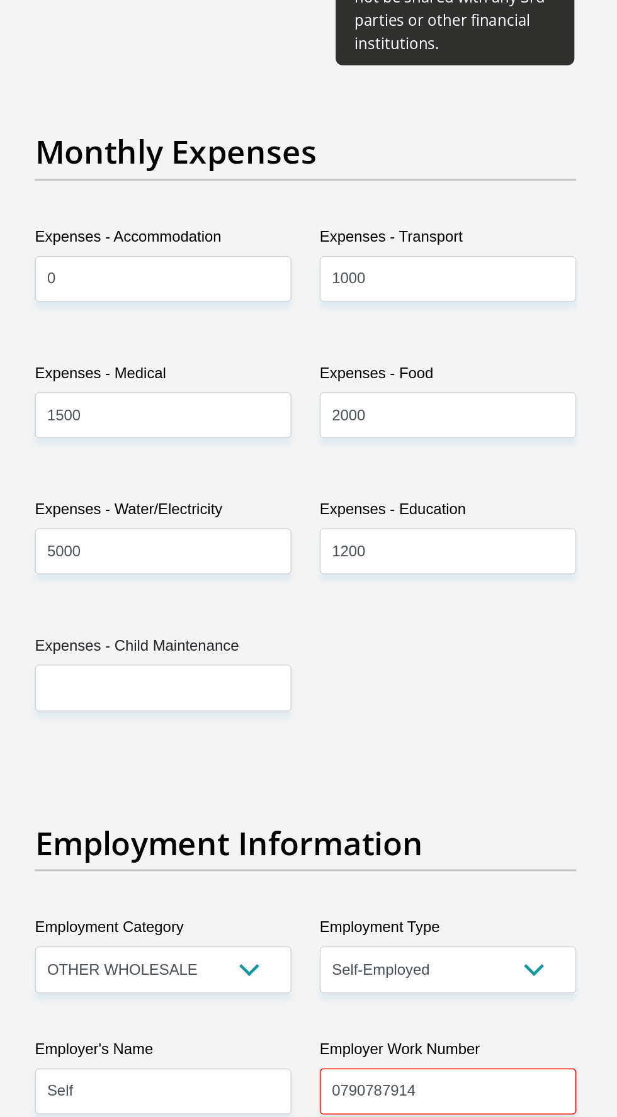
select select "48"
click at [436, 785] on input "0790787914" at bounding box center [404, 800] width 172 height 31
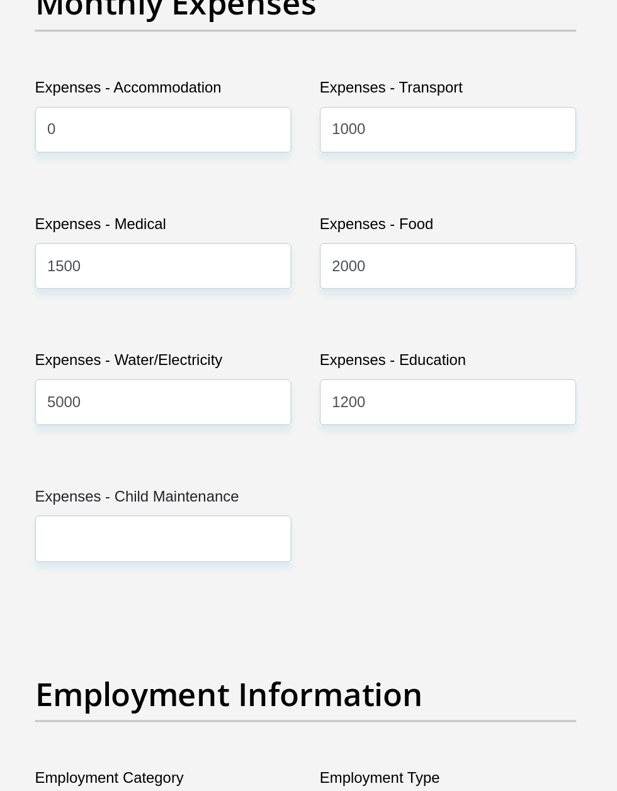
type input "0790787914"
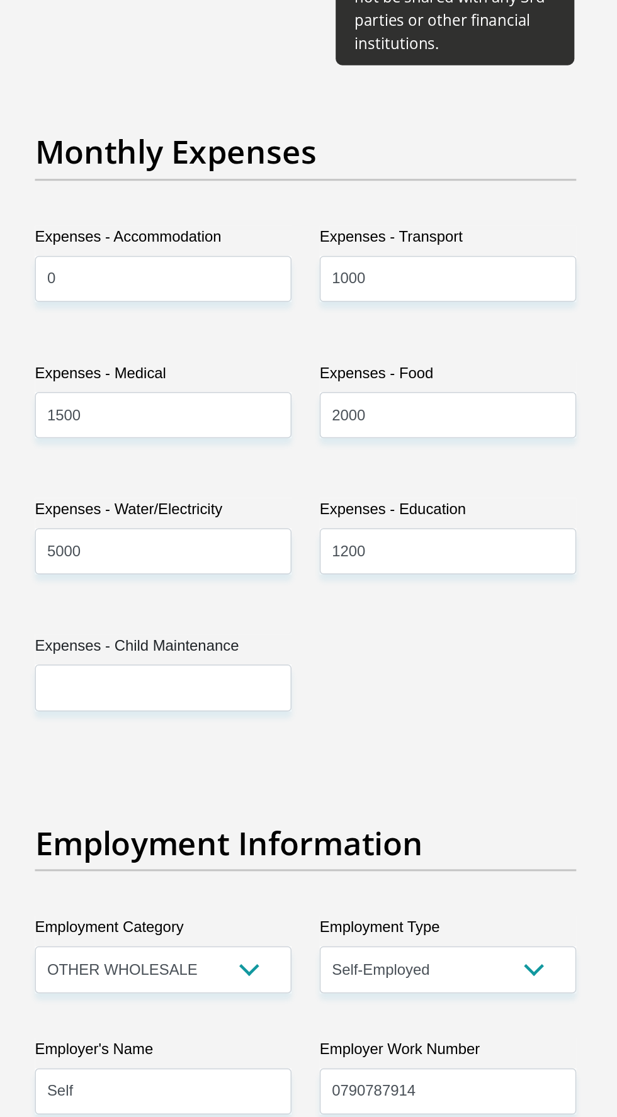
select select "4"
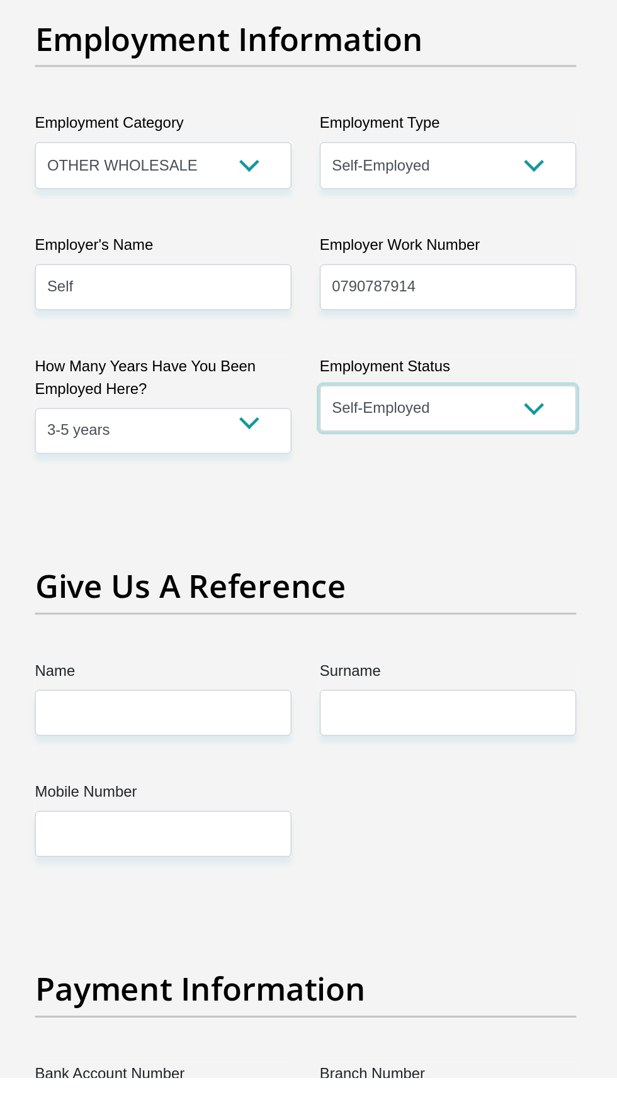
scroll to position [2111, 0]
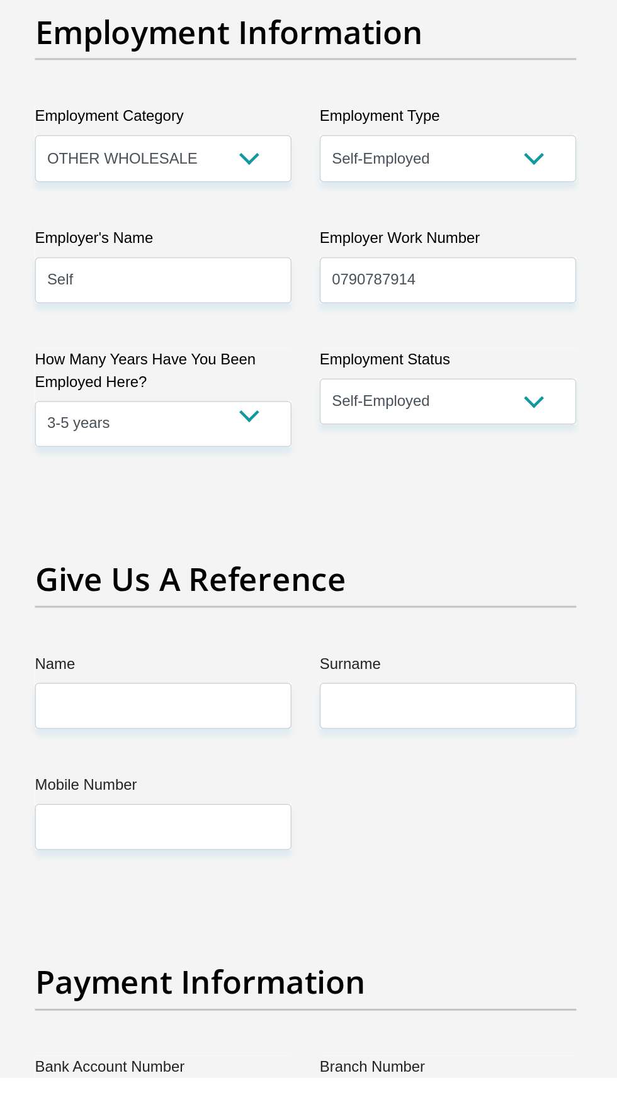
click at [250, 1116] on input "Bank Account Number" at bounding box center [213, 1138] width 172 height 31
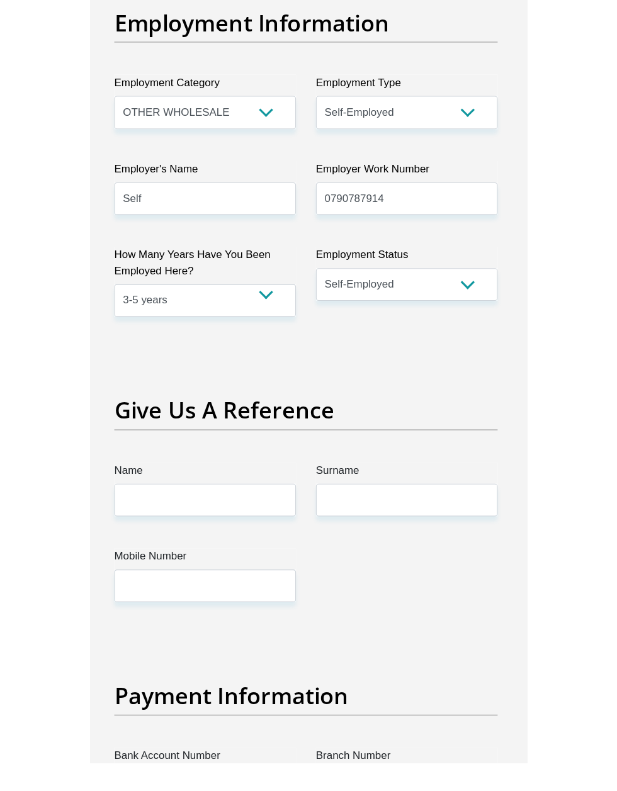
scroll to position [2218, 0]
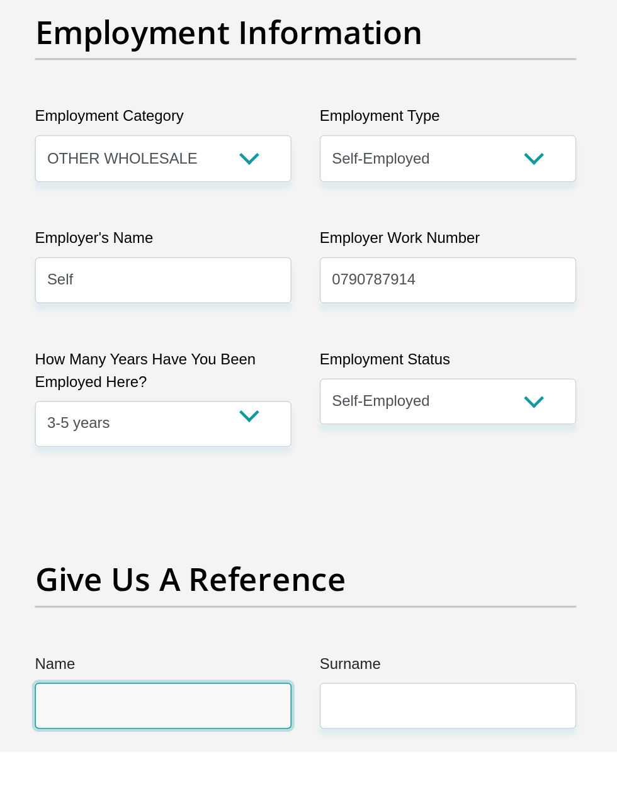
click at [233, 745] on input "Name" at bounding box center [213, 760] width 172 height 31
type input "N"
type input "Solihle"
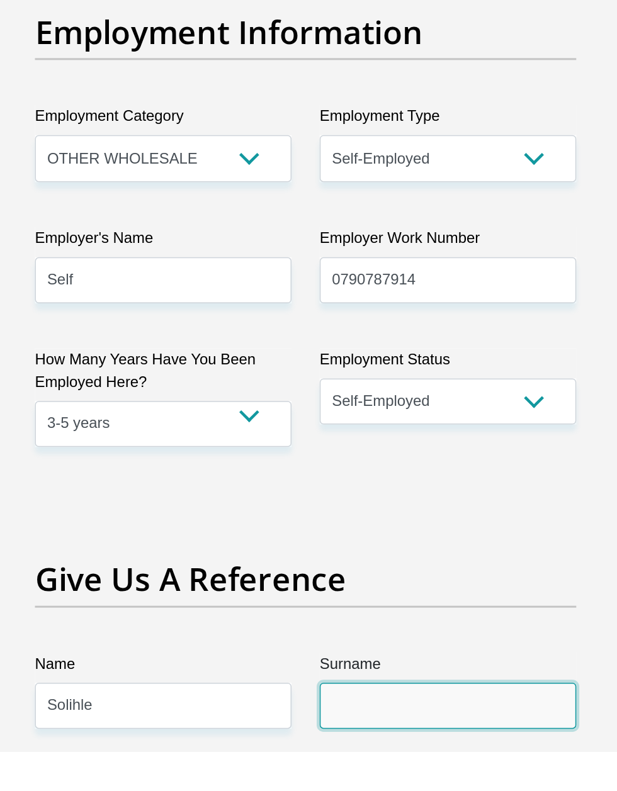
click at [367, 745] on input "Surname" at bounding box center [404, 760] width 172 height 31
type input "D"
type input "Sibanda"
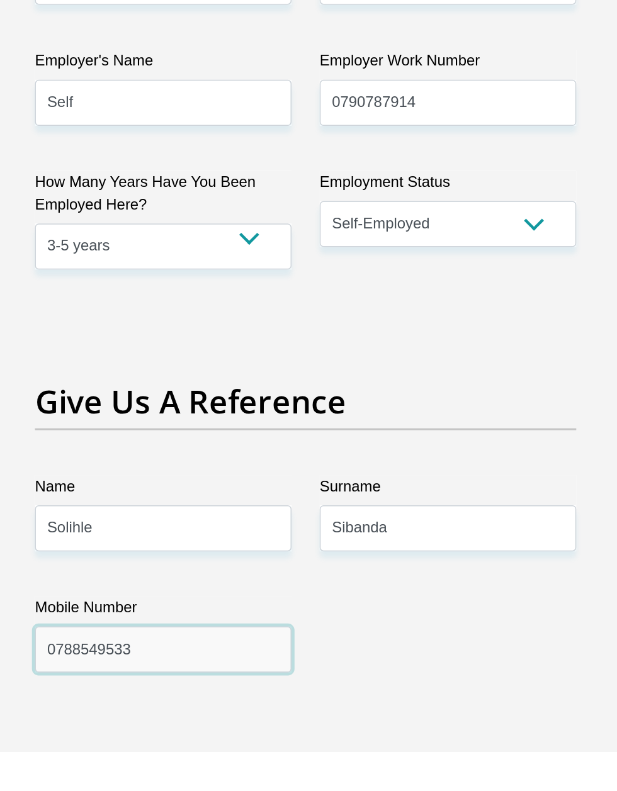
scroll to position [2338, 0]
type input "0788549533"
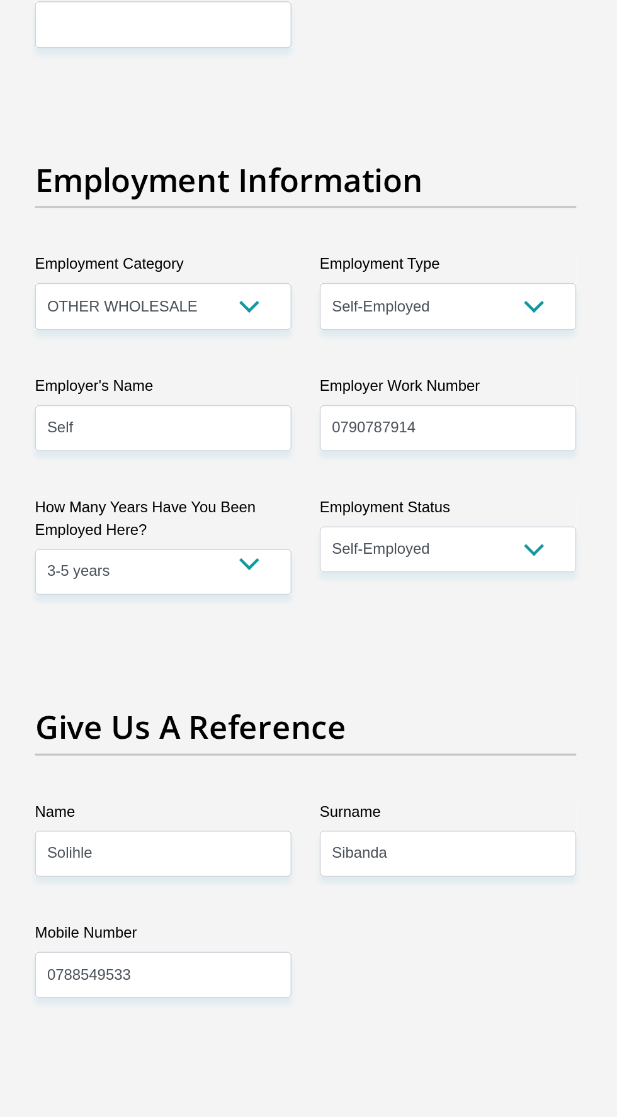
click at [224, 896] on input "Bank Account Number" at bounding box center [213, 911] width 172 height 31
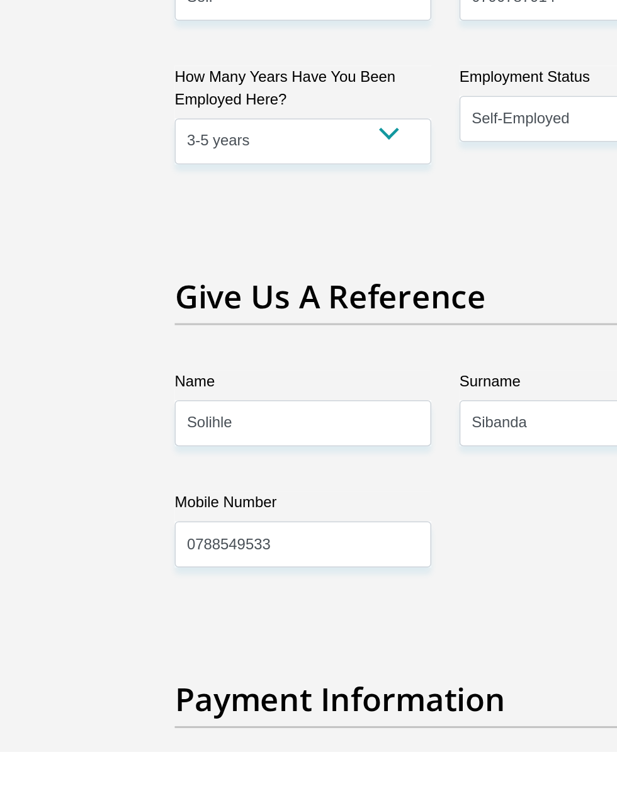
scroll to position [2430, 0]
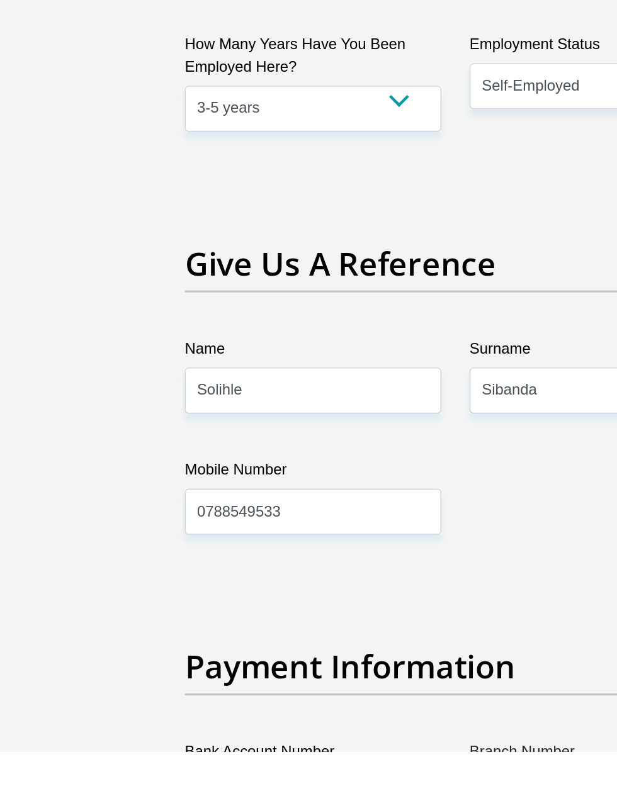
type input "62510275820"
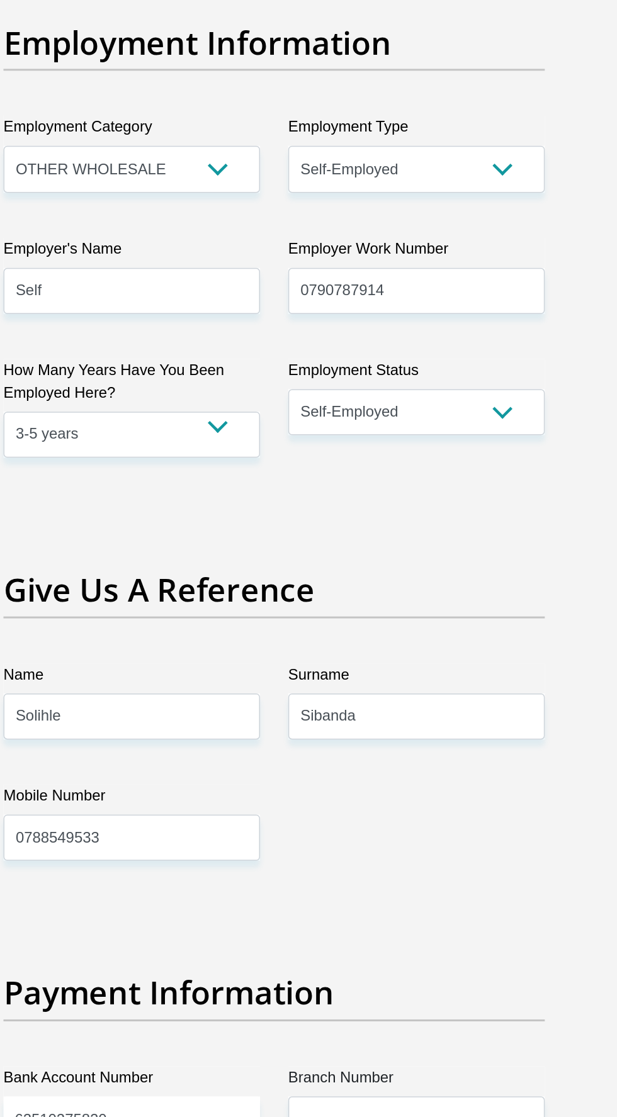
click at [400, 966] on select "1st 2nd 3rd 4th 5th 7th 18th 19th 20th 21st 22nd 23rd 24th 25th 26th 27th 28th …" at bounding box center [404, 981] width 172 height 31
select select "30"
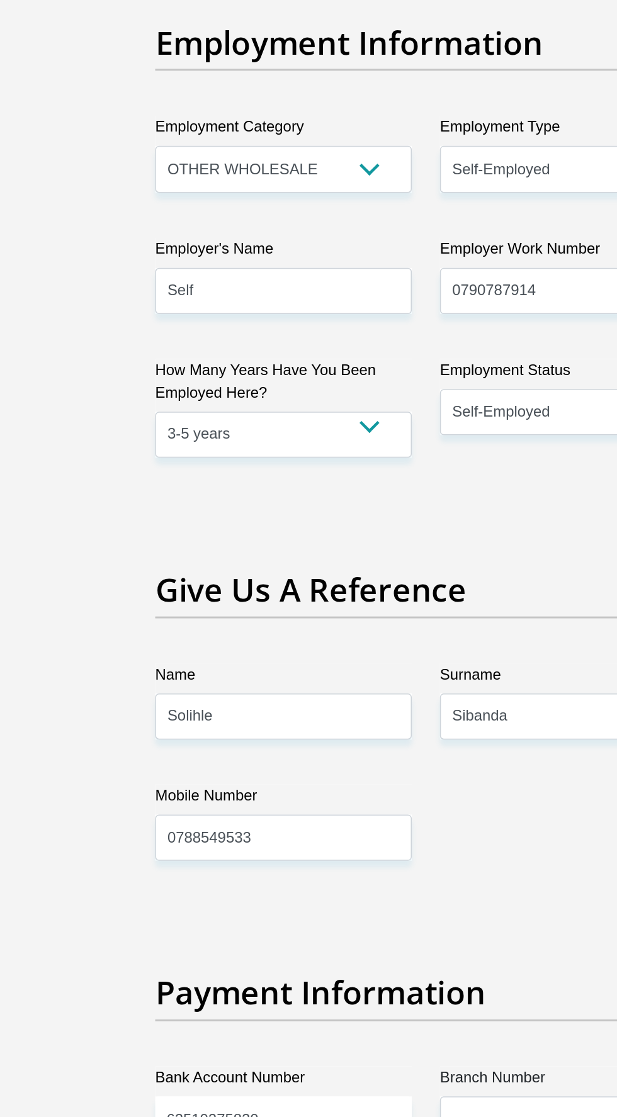
click at [209, 966] on select "Cheque Savings" at bounding box center [213, 981] width 172 height 31
select select "CUR"
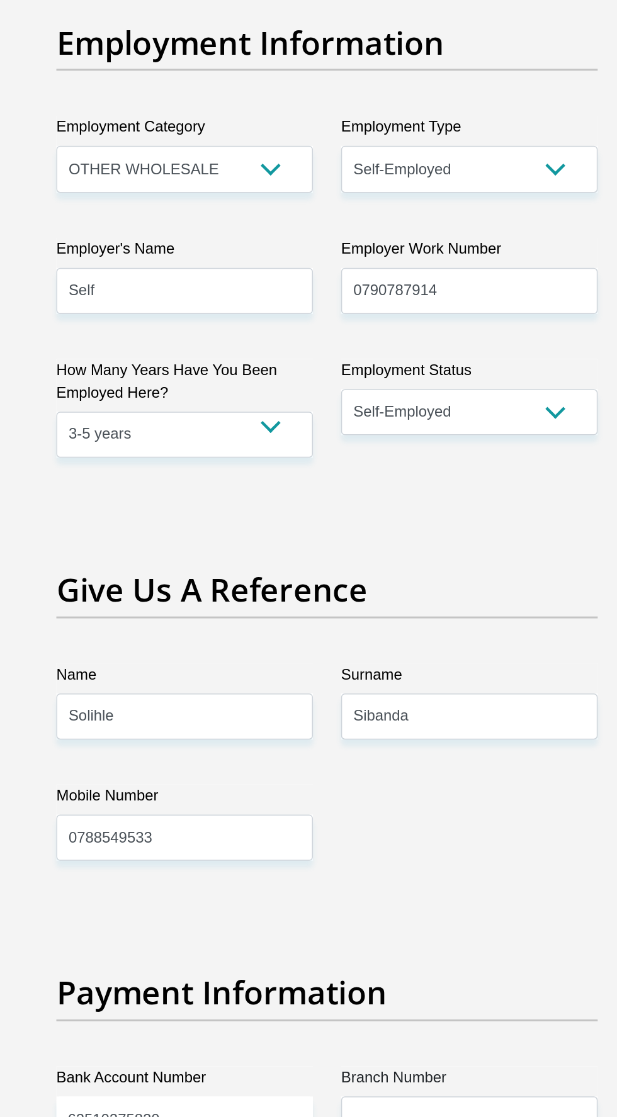
click at [270, 885] on input "Name of Bank" at bounding box center [213, 900] width 172 height 31
click at [244, 885] on input "Name of Bank" at bounding box center [213, 900] width 172 height 31
click at [241, 885] on input "Name of Bank" at bounding box center [213, 900] width 172 height 31
click at [220, 885] on input "Name of Bank" at bounding box center [213, 900] width 172 height 31
click at [413, 804] on input "Branch Number" at bounding box center [404, 819] width 172 height 31
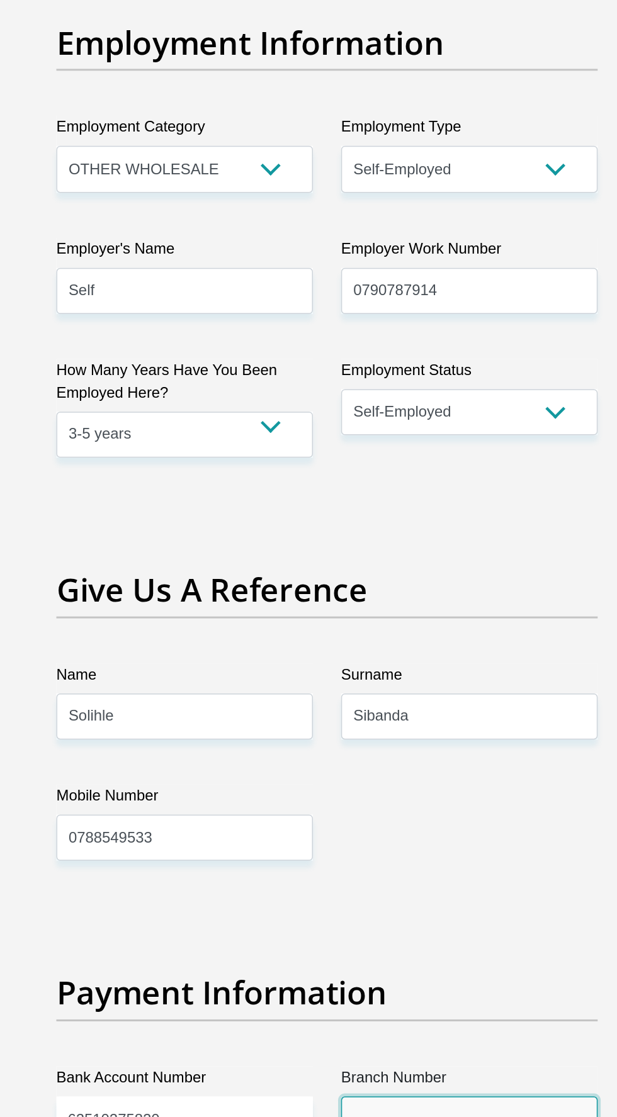
click at [390, 804] on input "Branch Number" at bounding box center [404, 819] width 172 height 31
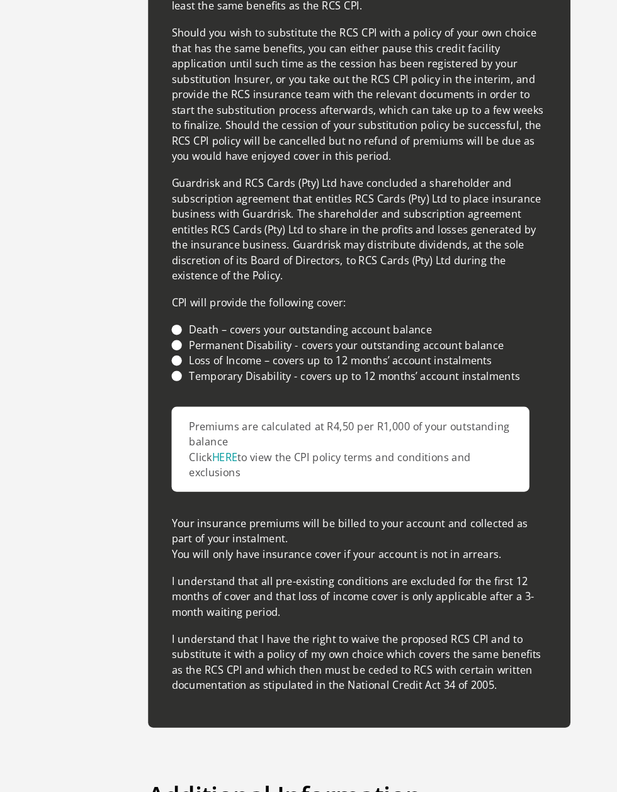
scroll to position [3728, 0]
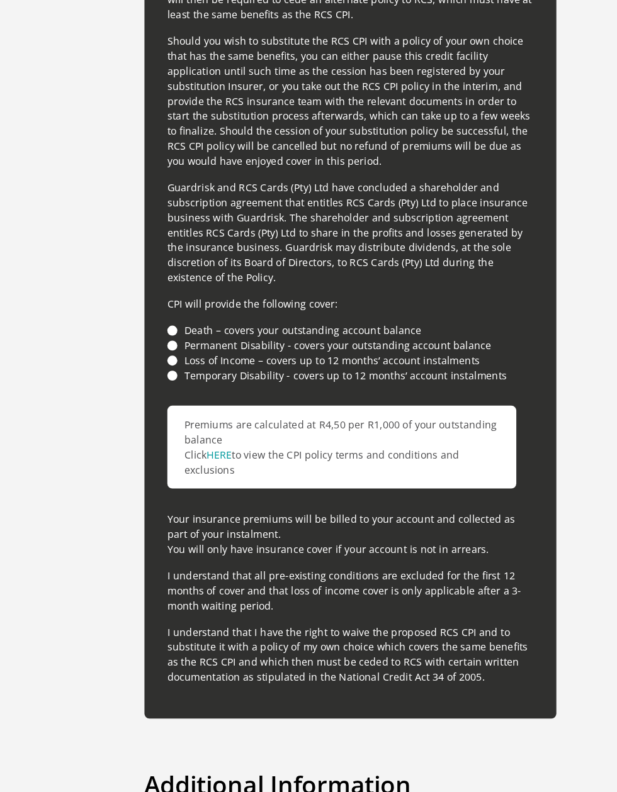
type input "520655"
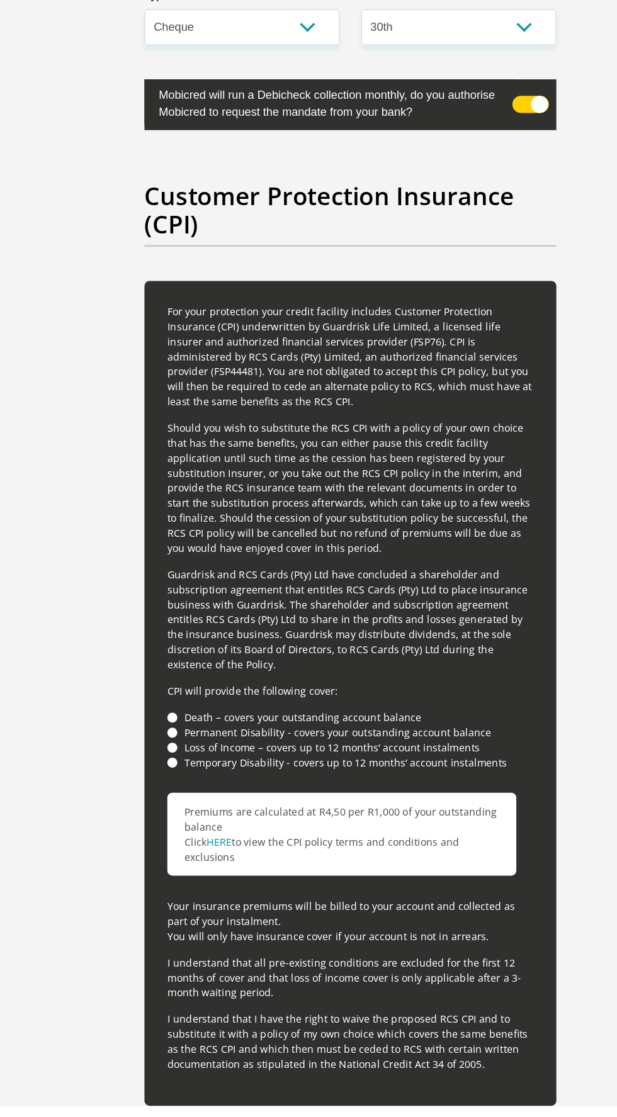
scroll to position [3282, 0]
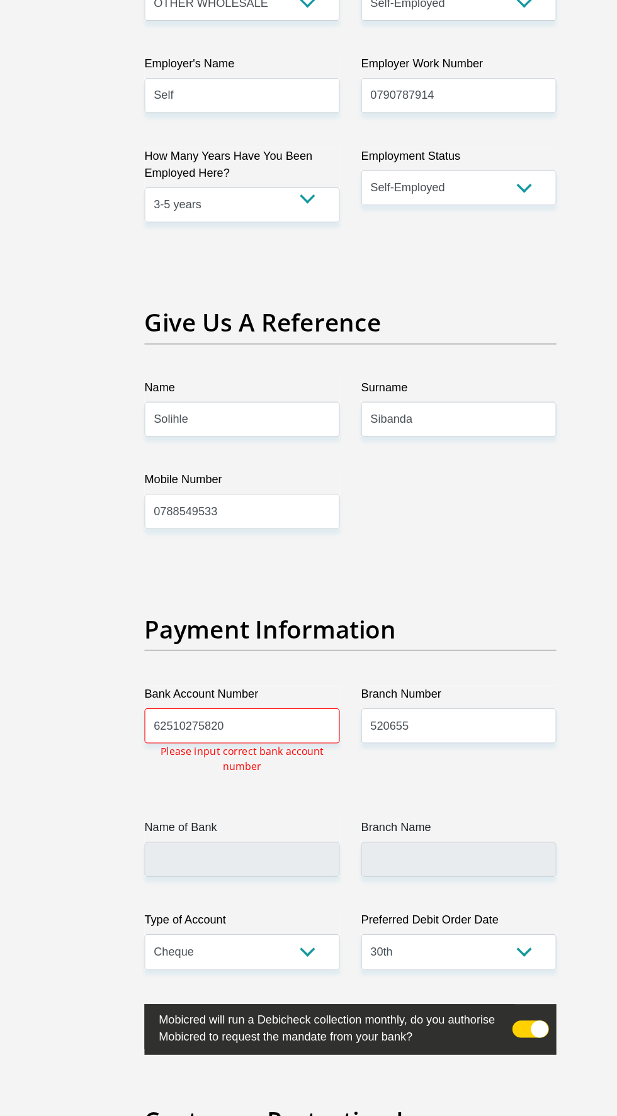
scroll to position [2609, 0]
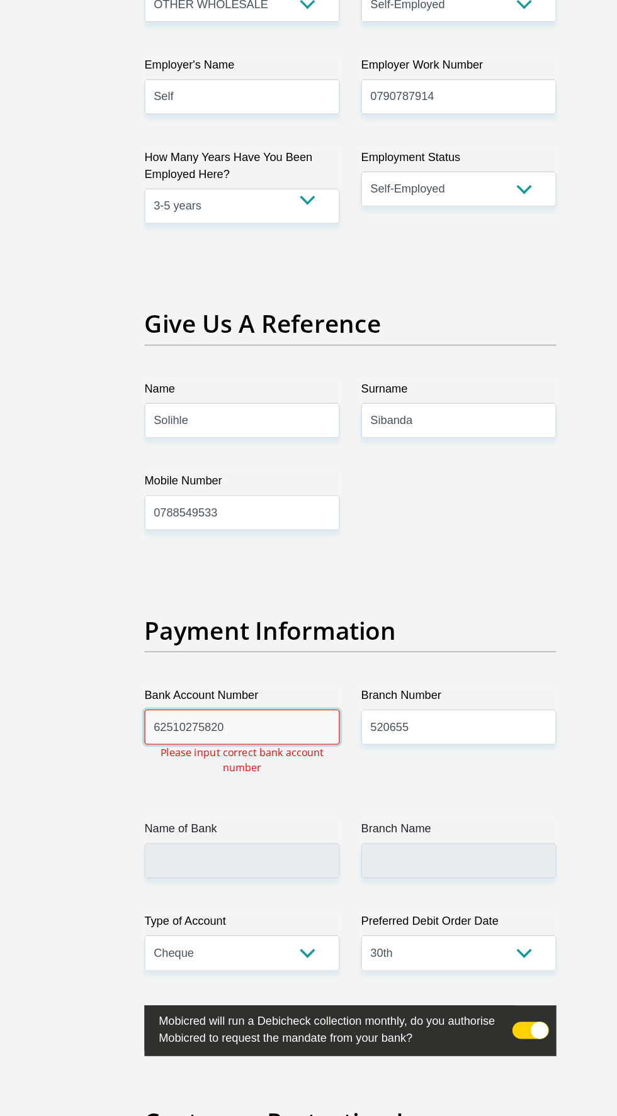
click at [237, 625] on input "62510275820" at bounding box center [213, 640] width 172 height 31
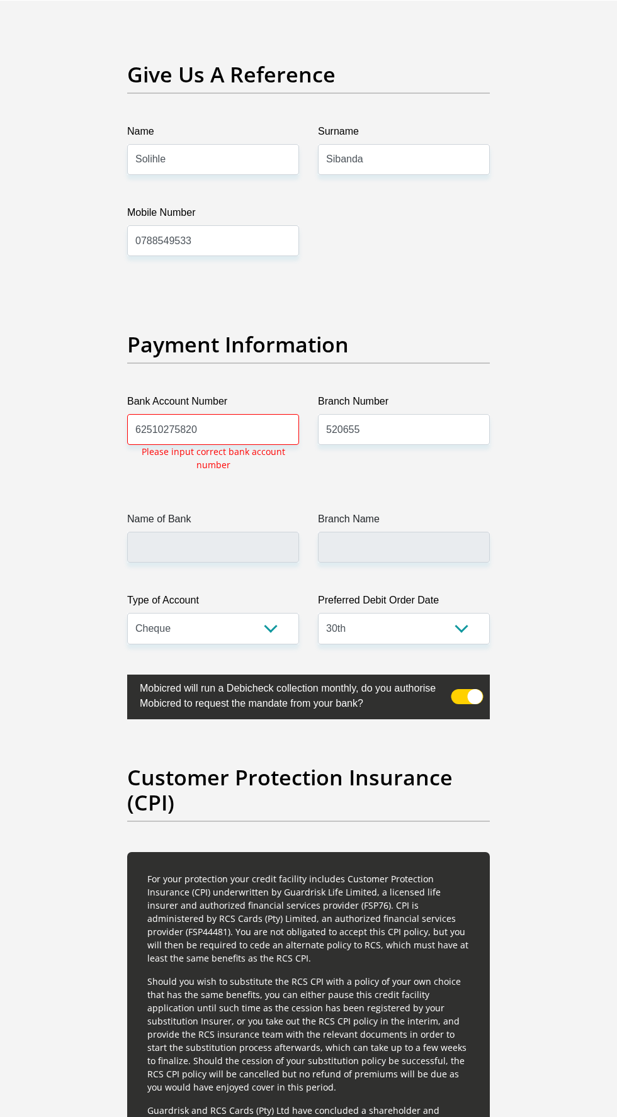
scroll to position [2782, 0]
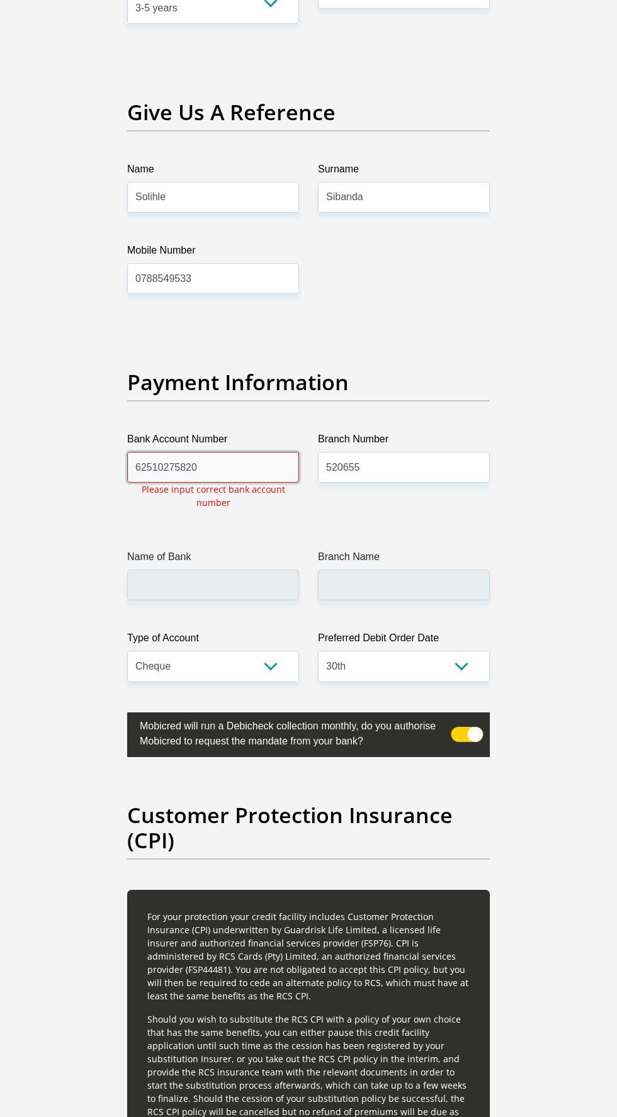
click at [222, 452] on input "62510275820" at bounding box center [213, 467] width 172 height 31
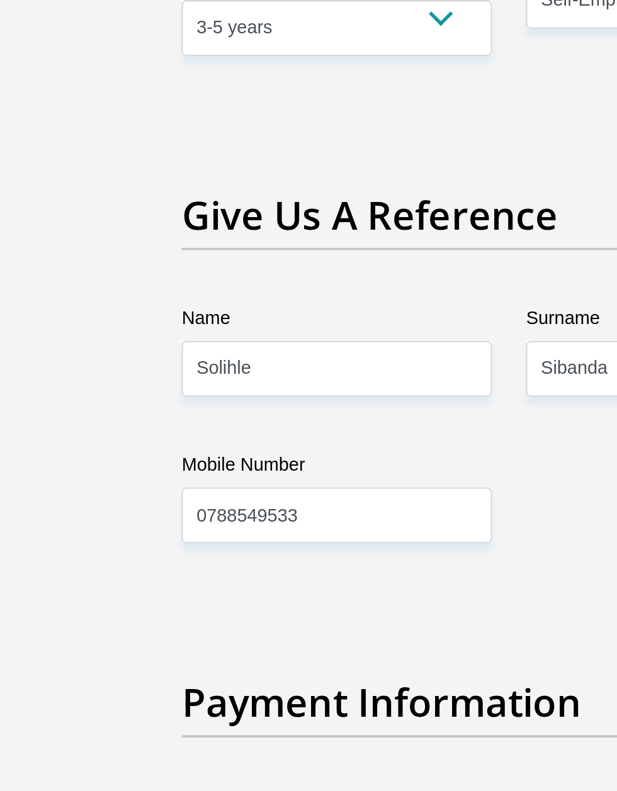
scroll to position [2775, 0]
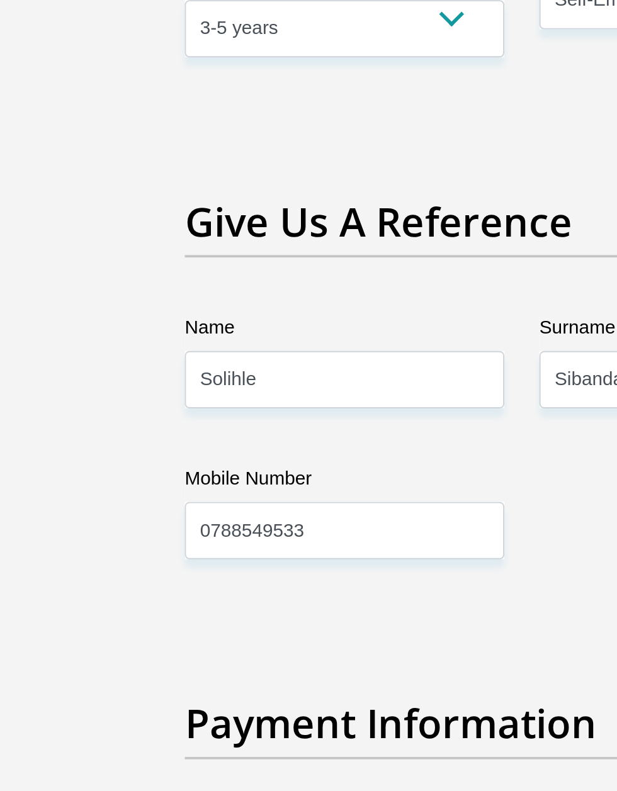
type input "62510275820"
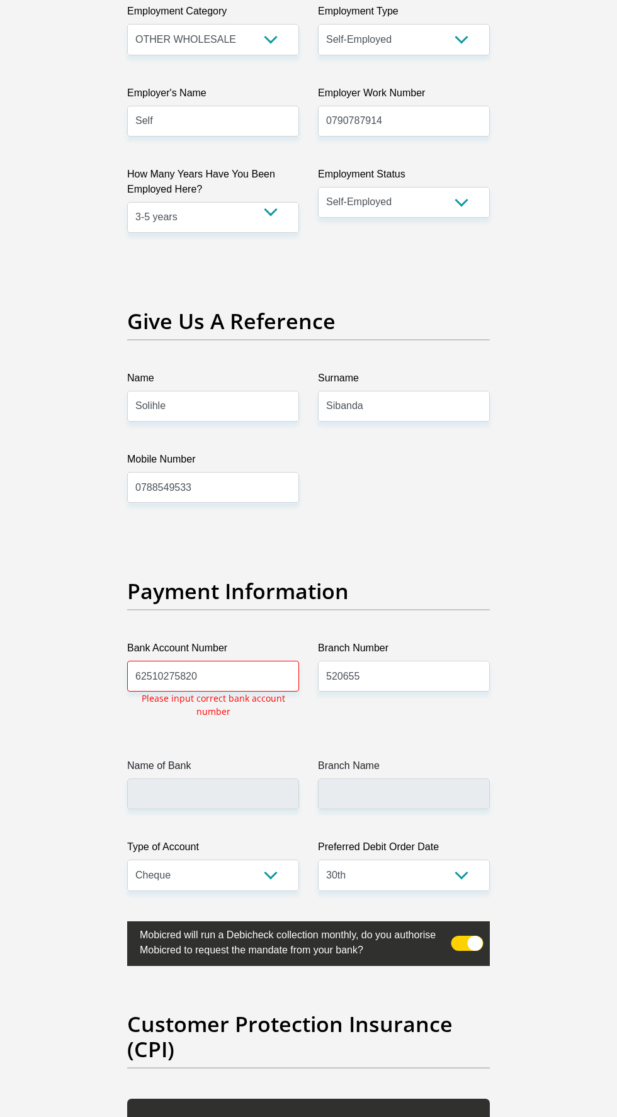
scroll to position [2592, 0]
